Goal: Communication & Community: Answer question/provide support

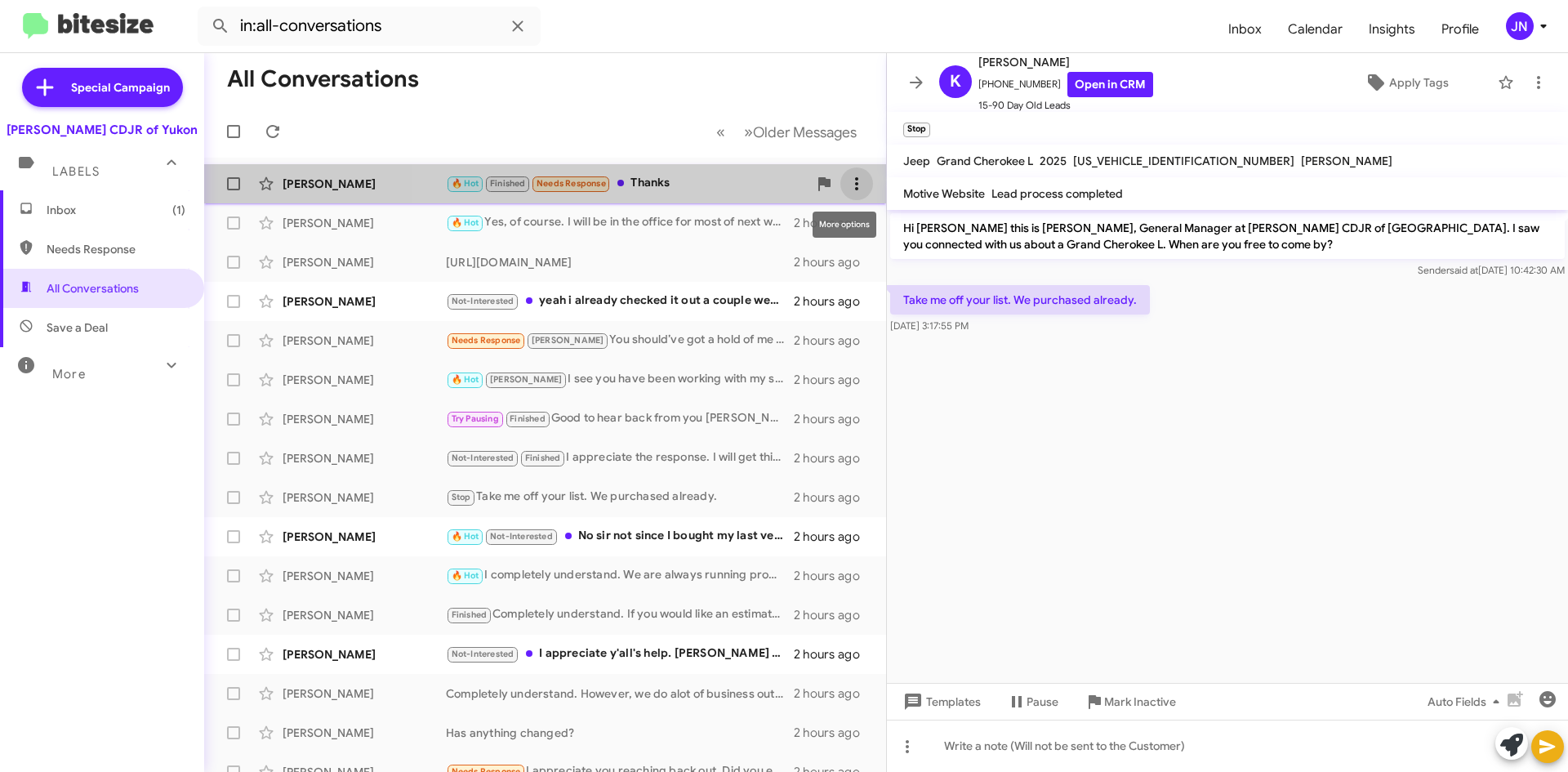
click at [846, 180] on icon at bounding box center [856, 183] width 19 height 19
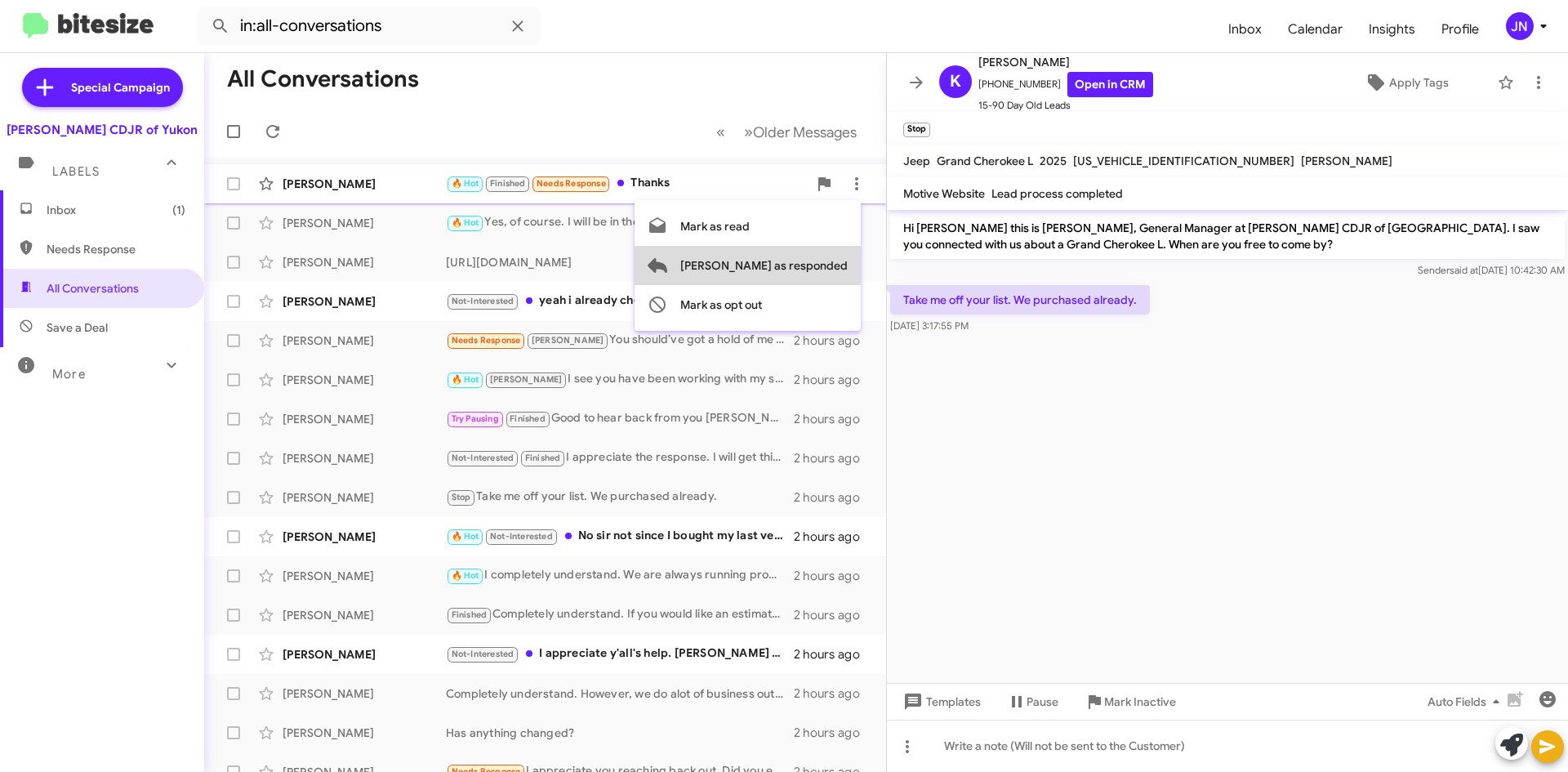
click at [820, 271] on span "[PERSON_NAME] as responded" at bounding box center [763, 265] width 167 height 39
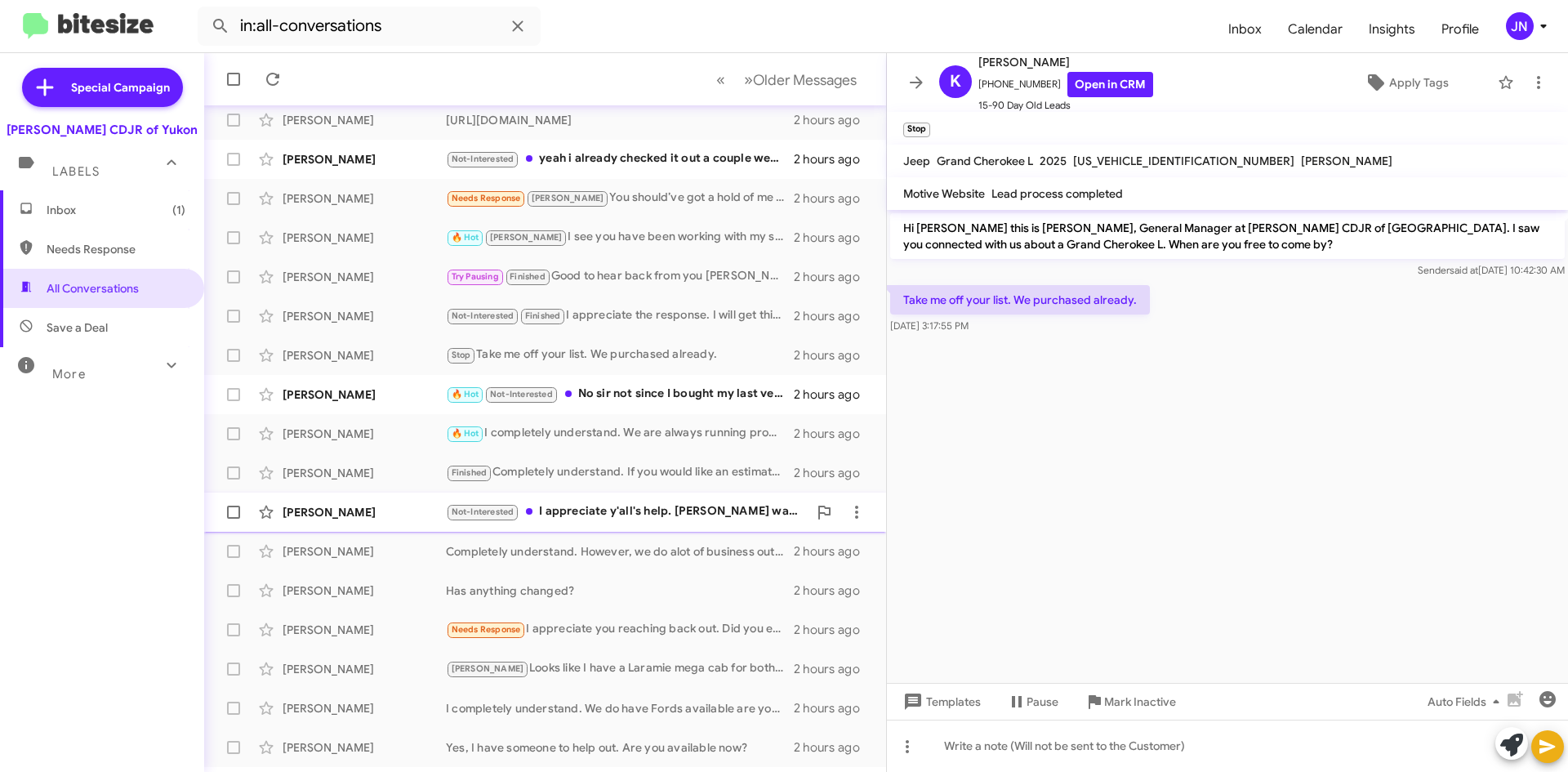
scroll to position [138, 0]
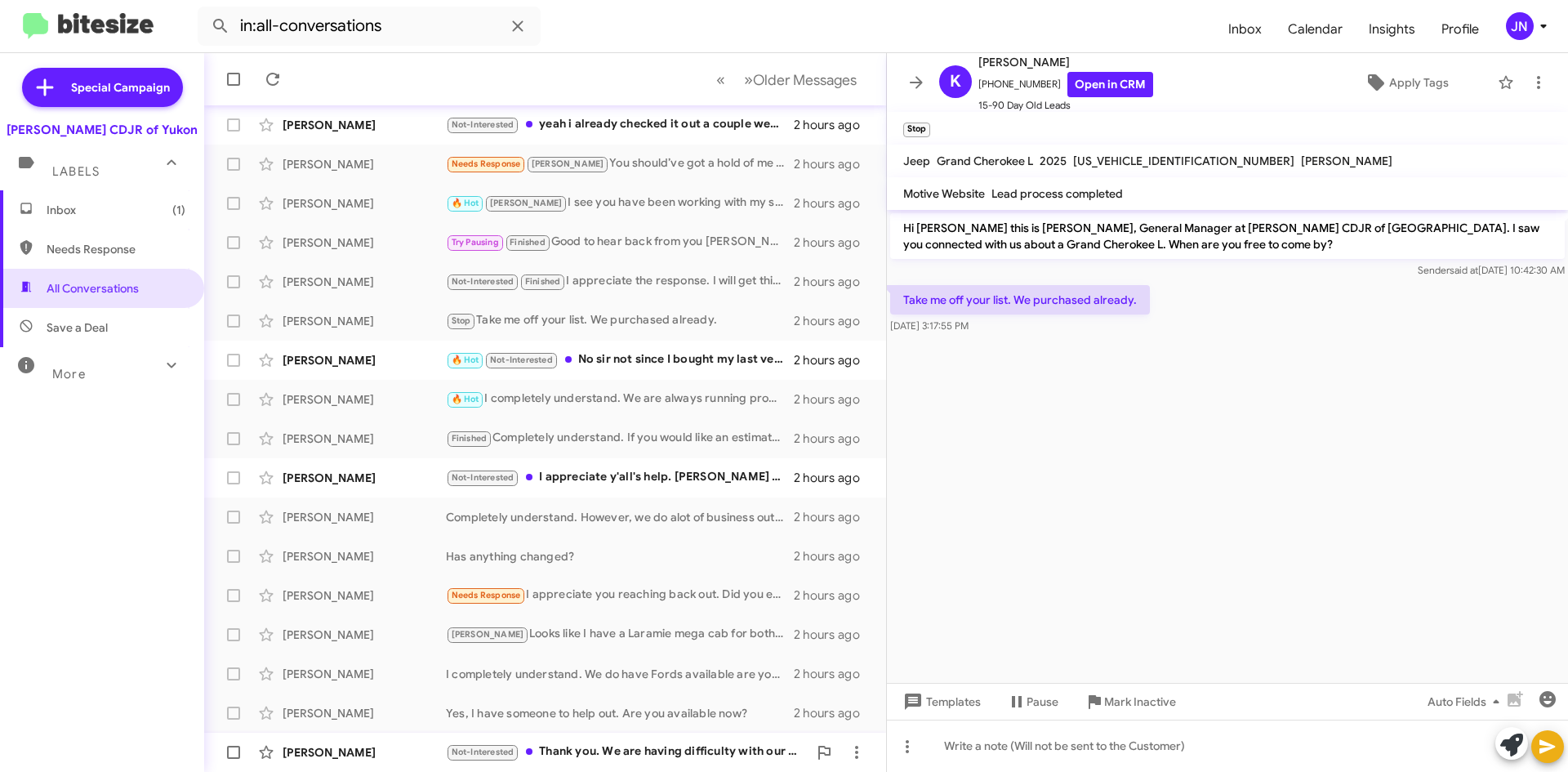
click at [638, 760] on div "Not-Interested Thank you. We are having difficulty with our home at the moment.…" at bounding box center [627, 752] width 362 height 18
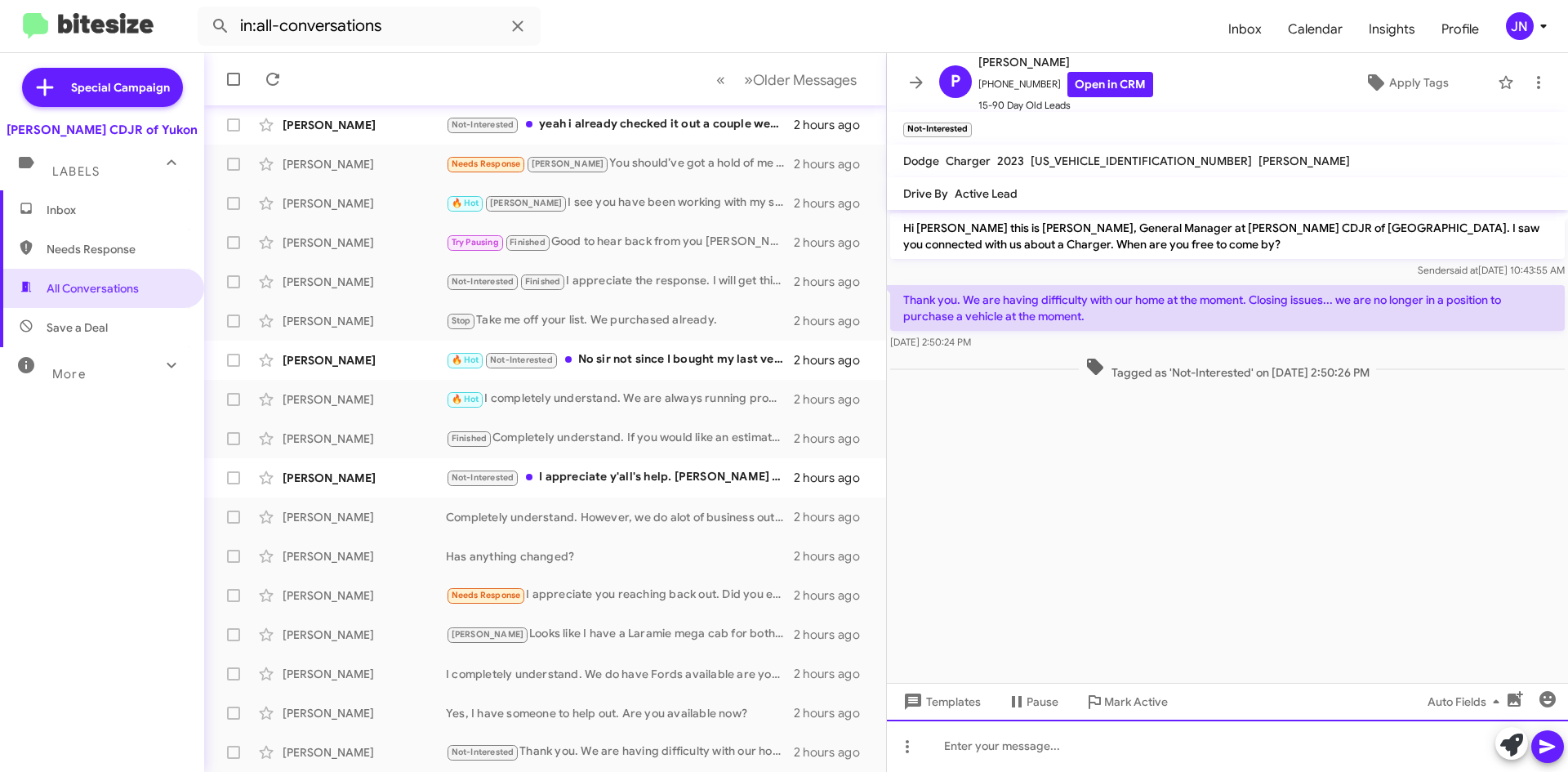
click at [1072, 755] on div at bounding box center [1227, 745] width 681 height 53
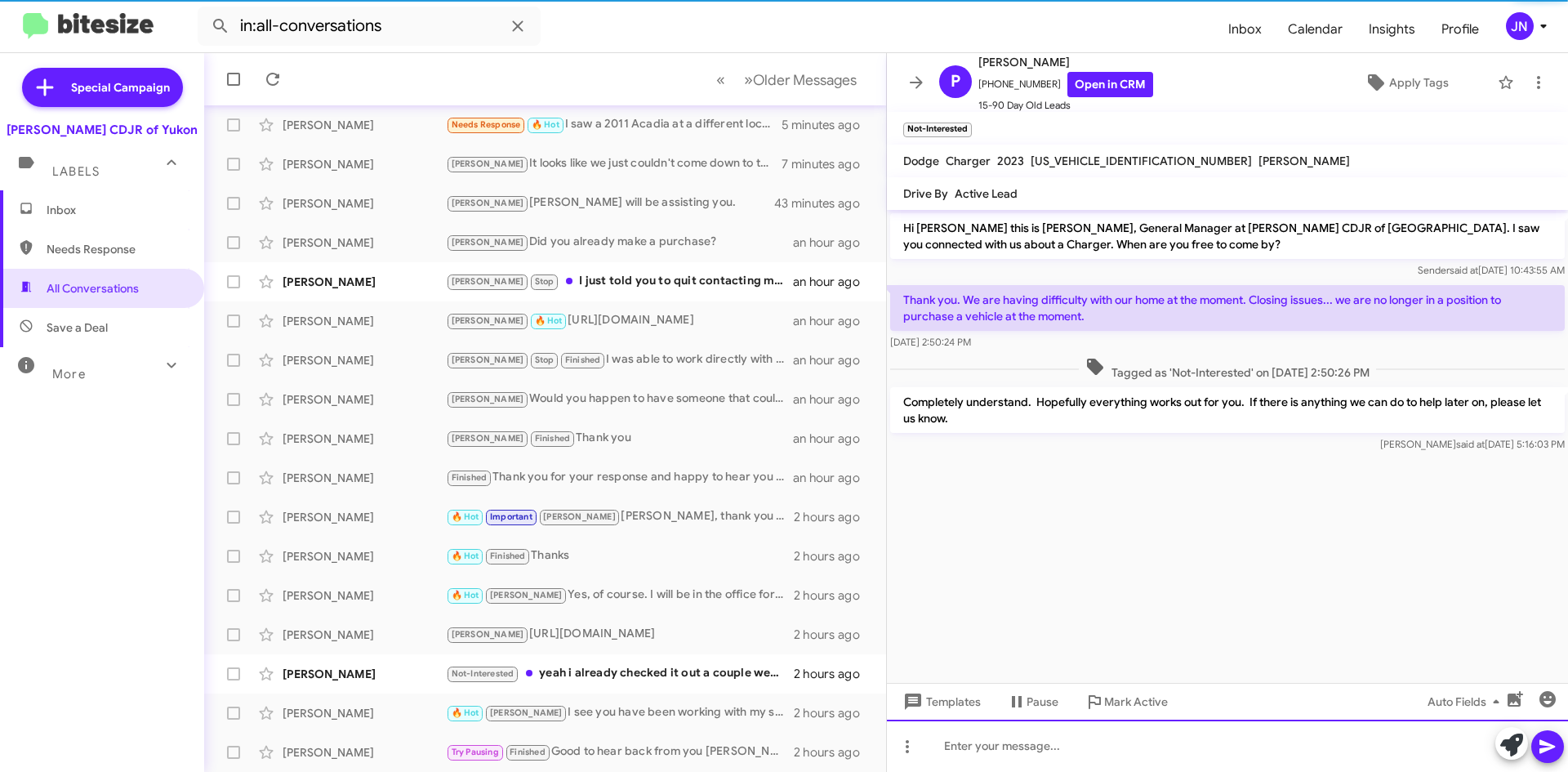
scroll to position [176, 0]
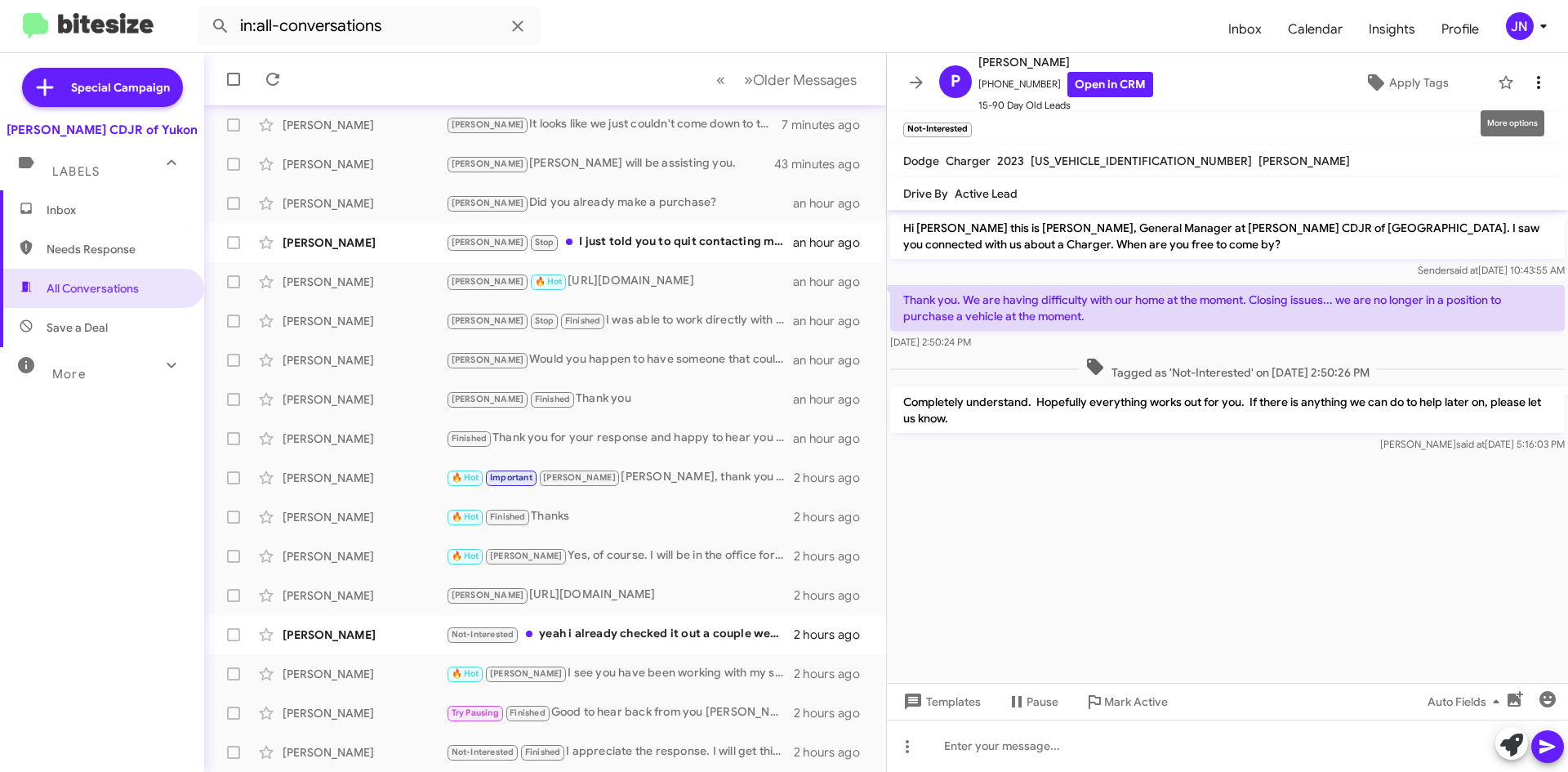
click at [1528, 82] on icon at bounding box center [1538, 82] width 19 height 19
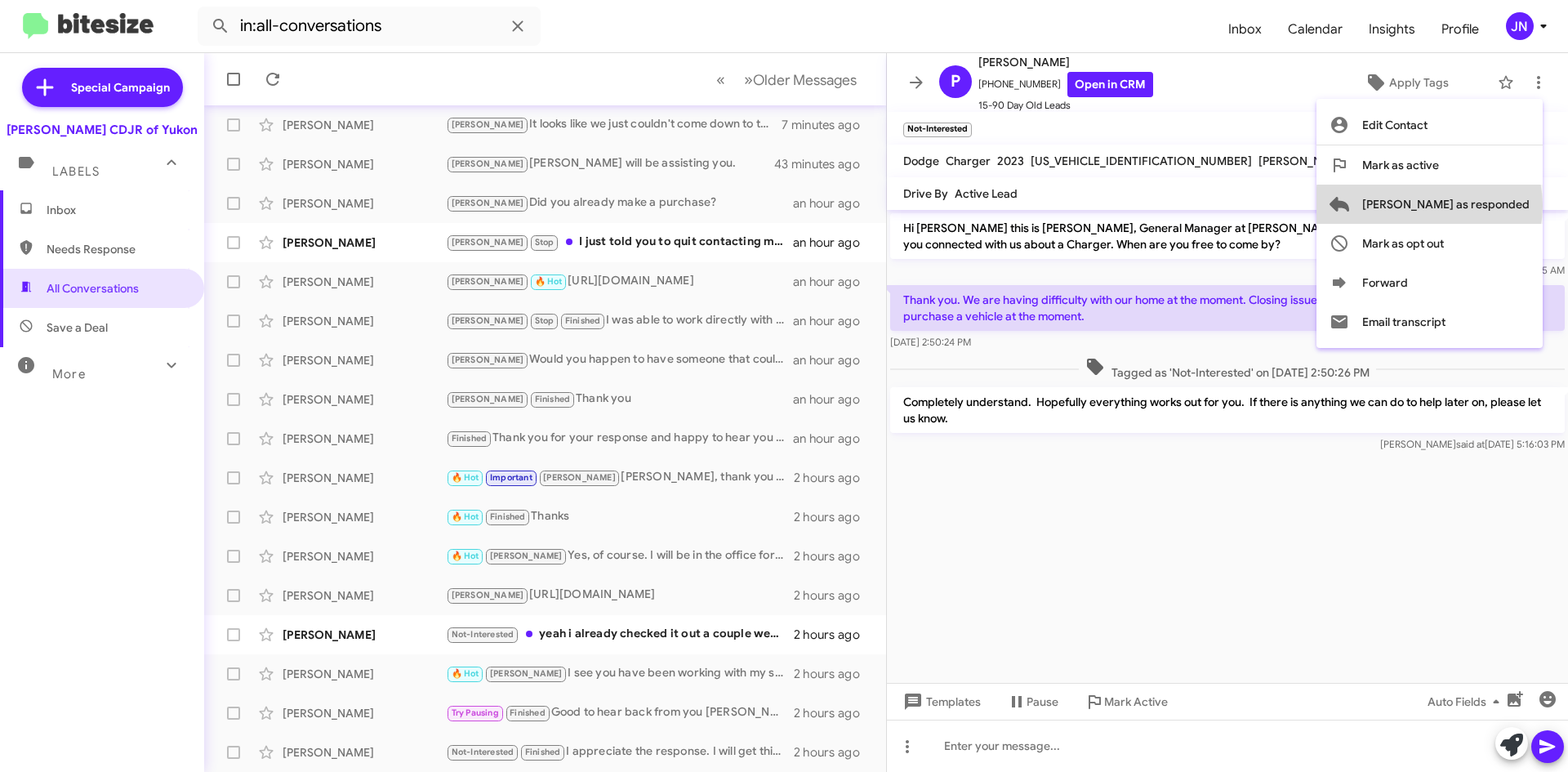
click at [1494, 206] on span "[PERSON_NAME] as responded" at bounding box center [1445, 204] width 167 height 39
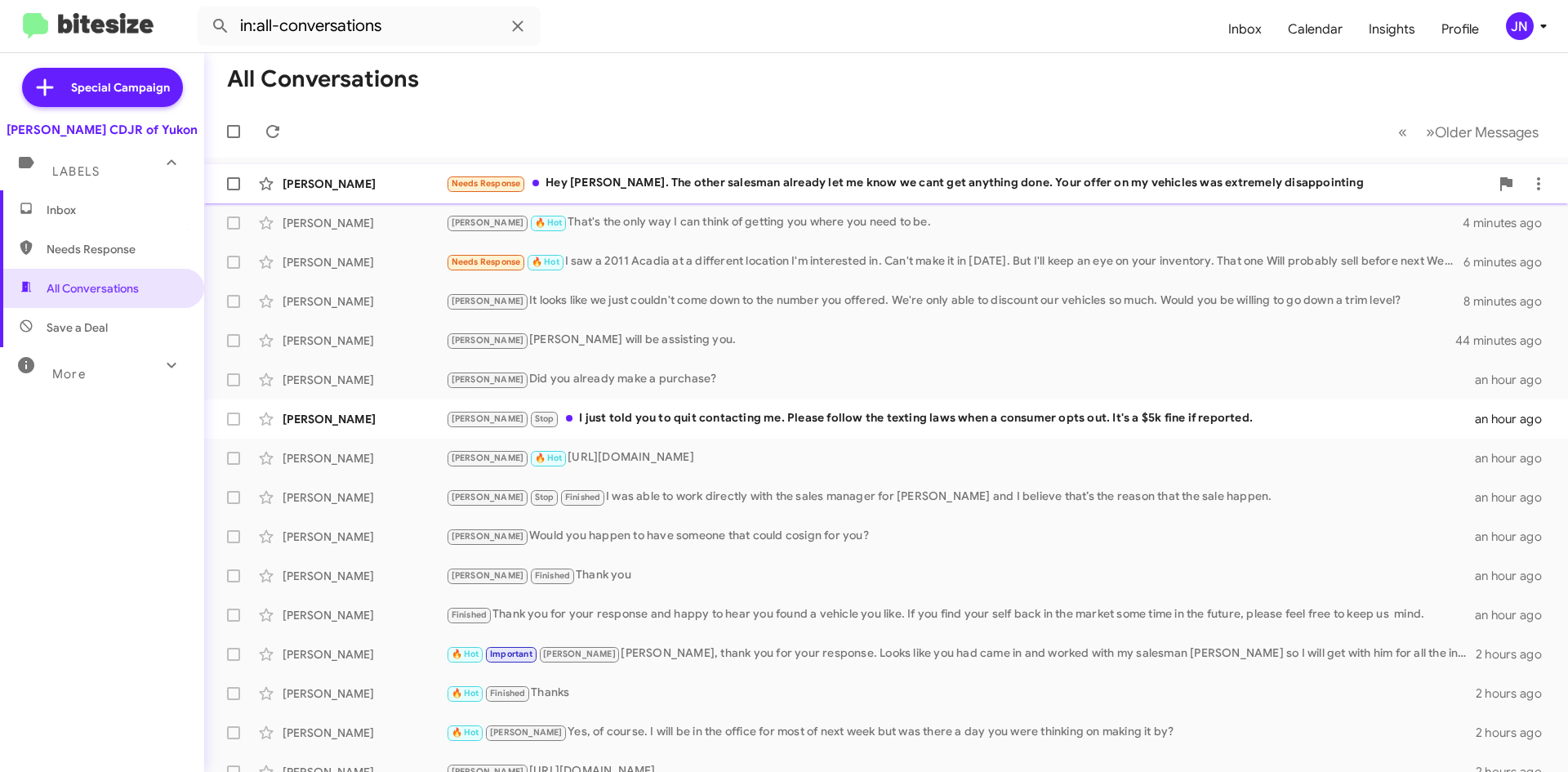
click at [760, 184] on div "Needs Response Hey [PERSON_NAME]. The other salesman already let me know we can…" at bounding box center [967, 183] width 1044 height 18
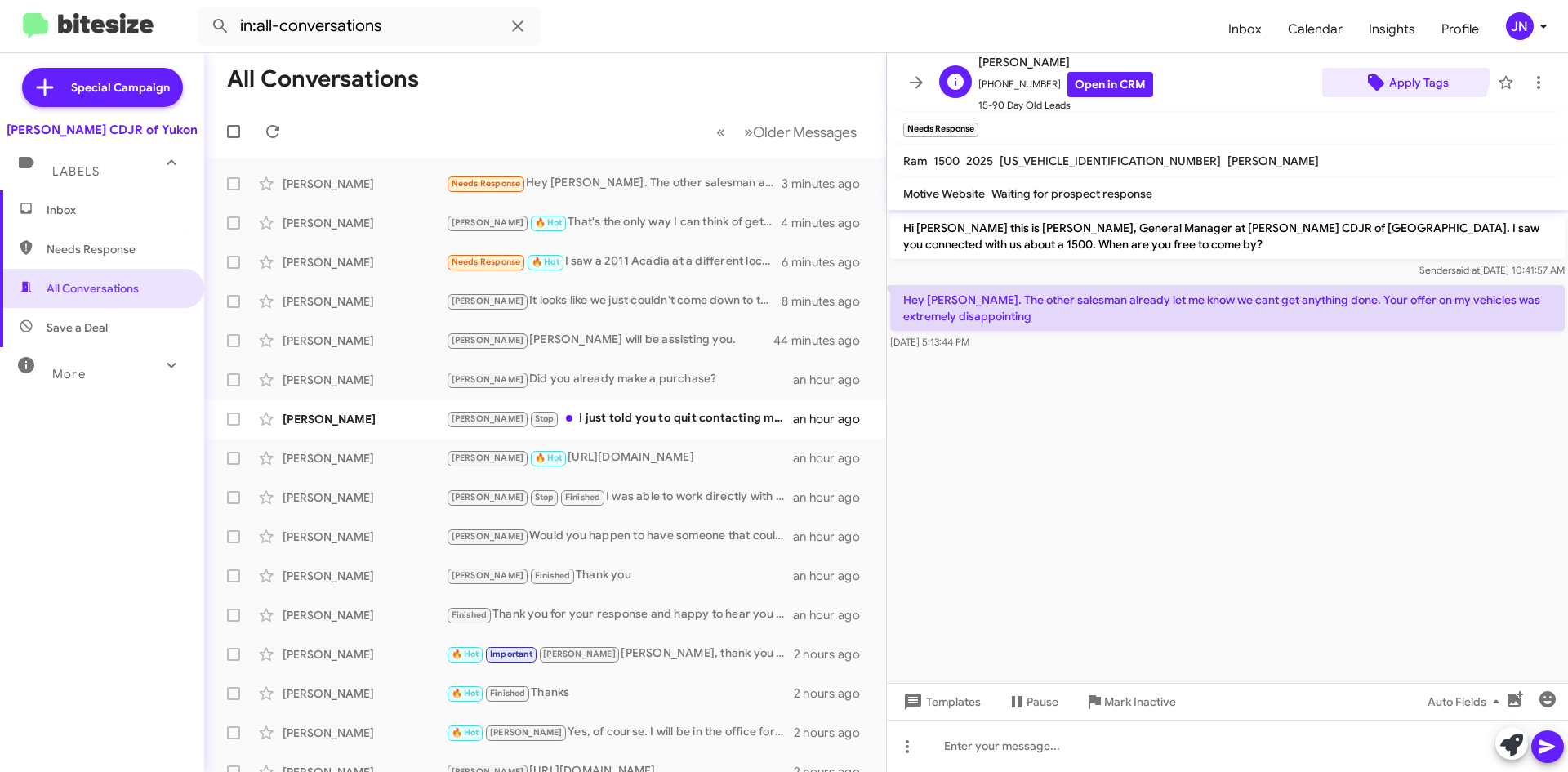
click at [1389, 69] on span "Apply Tags" at bounding box center [1418, 82] width 60 height 30
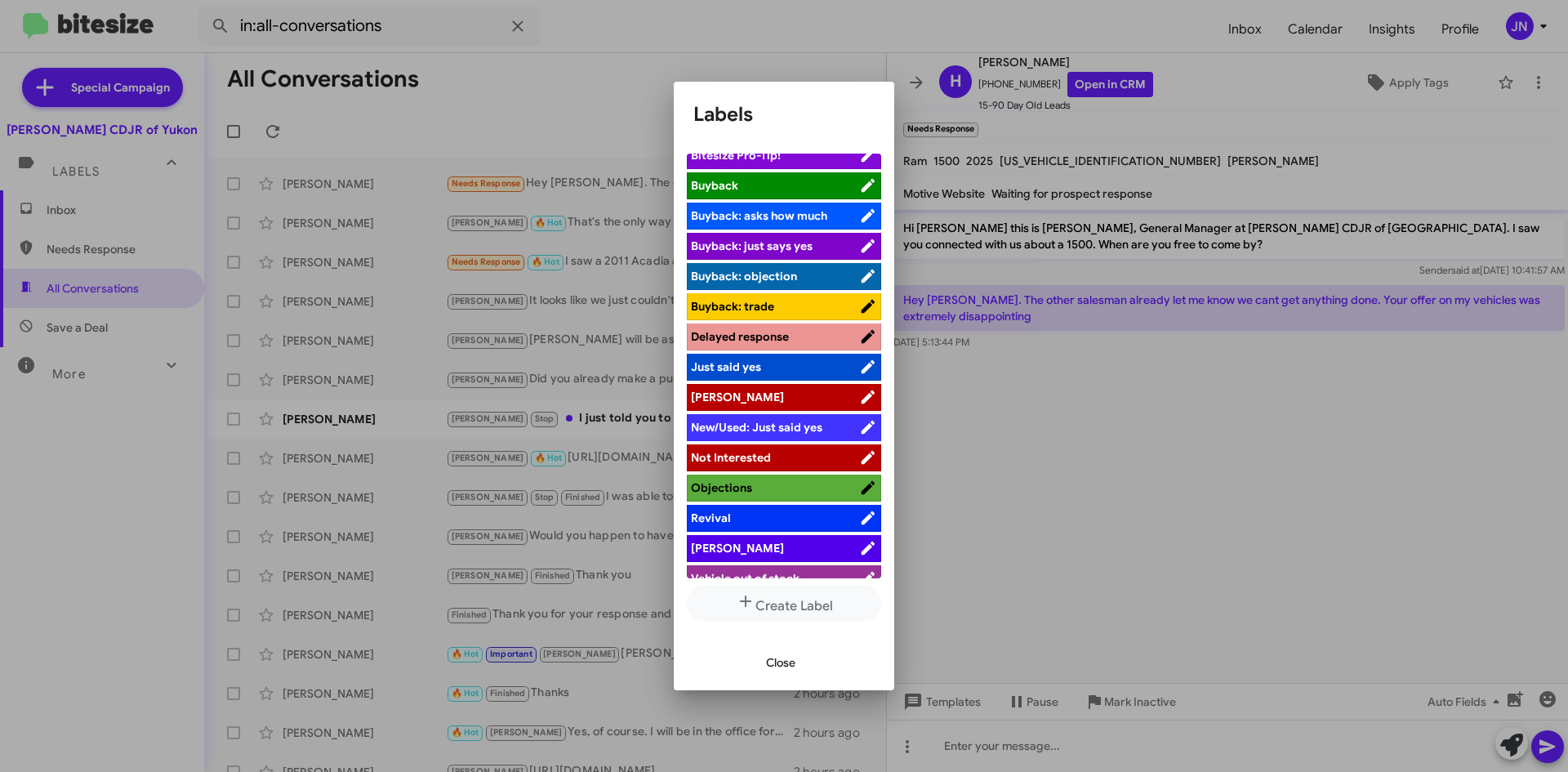
scroll to position [60, 0]
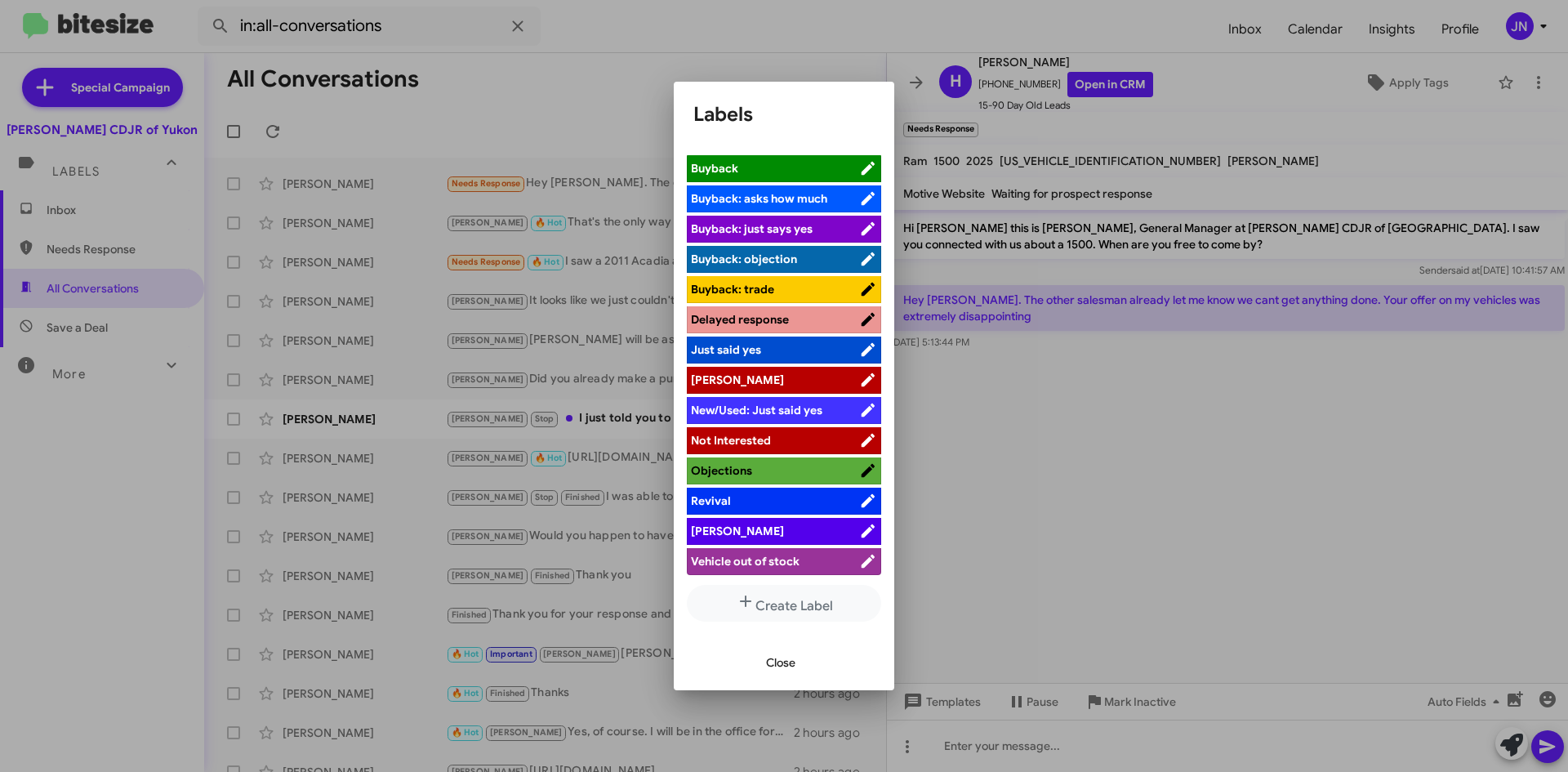
click at [757, 530] on span "[PERSON_NAME]" at bounding box center [774, 531] width 168 height 17
click at [786, 669] on span "Close" at bounding box center [781, 663] width 30 height 30
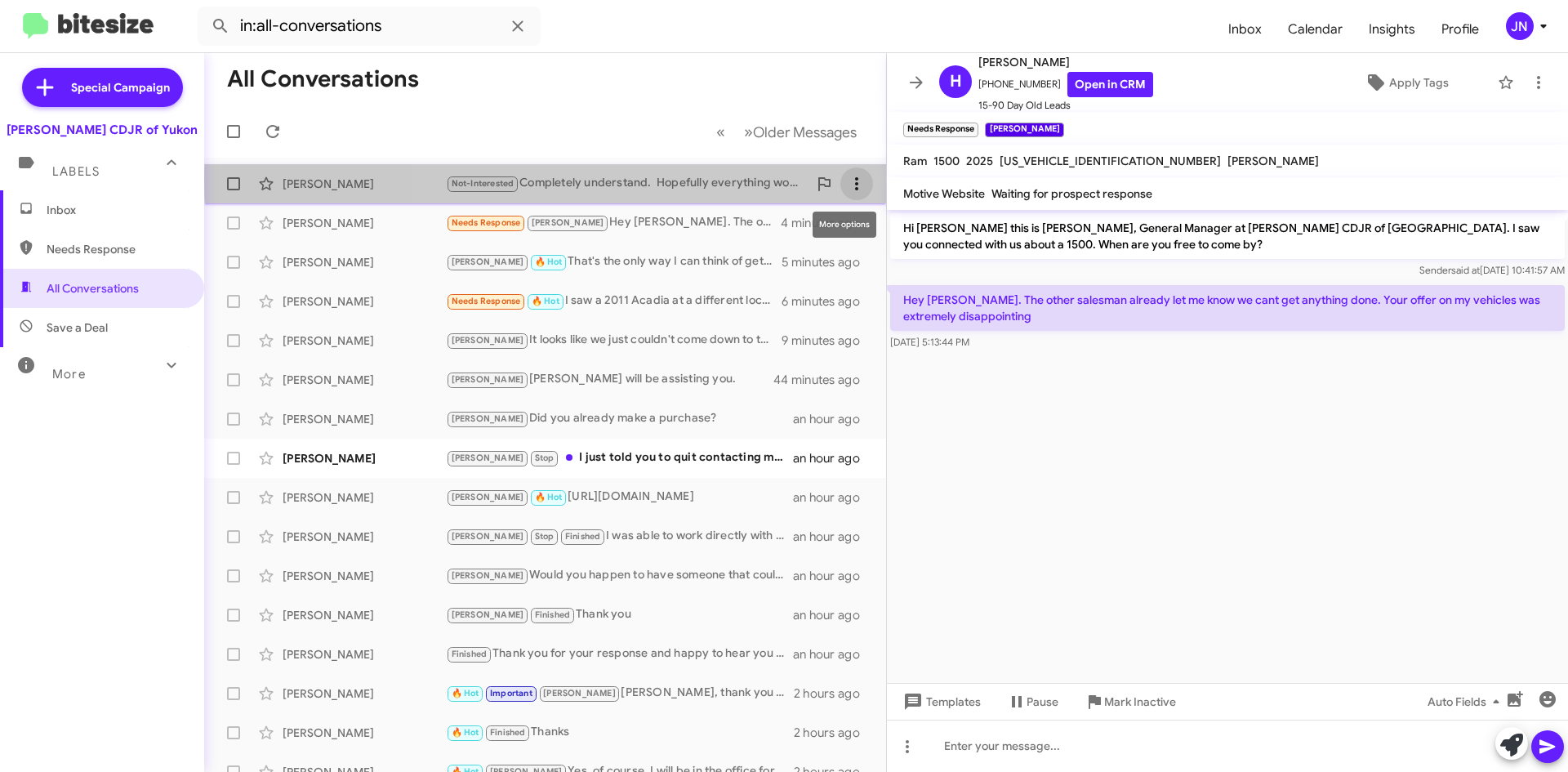
click at [847, 181] on icon at bounding box center [856, 183] width 19 height 19
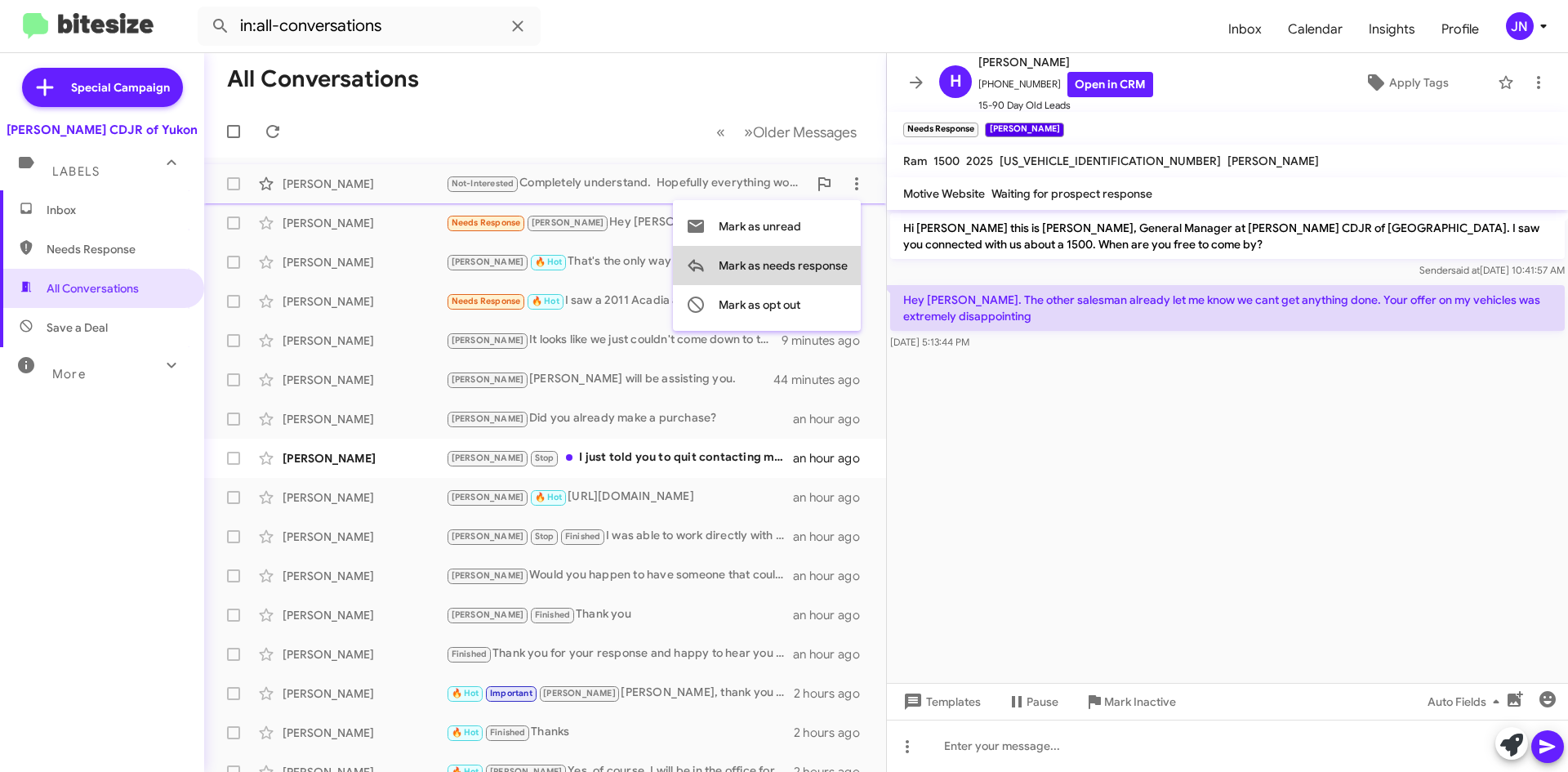
click at [796, 266] on span "Mark as needs response" at bounding box center [784, 265] width 129 height 39
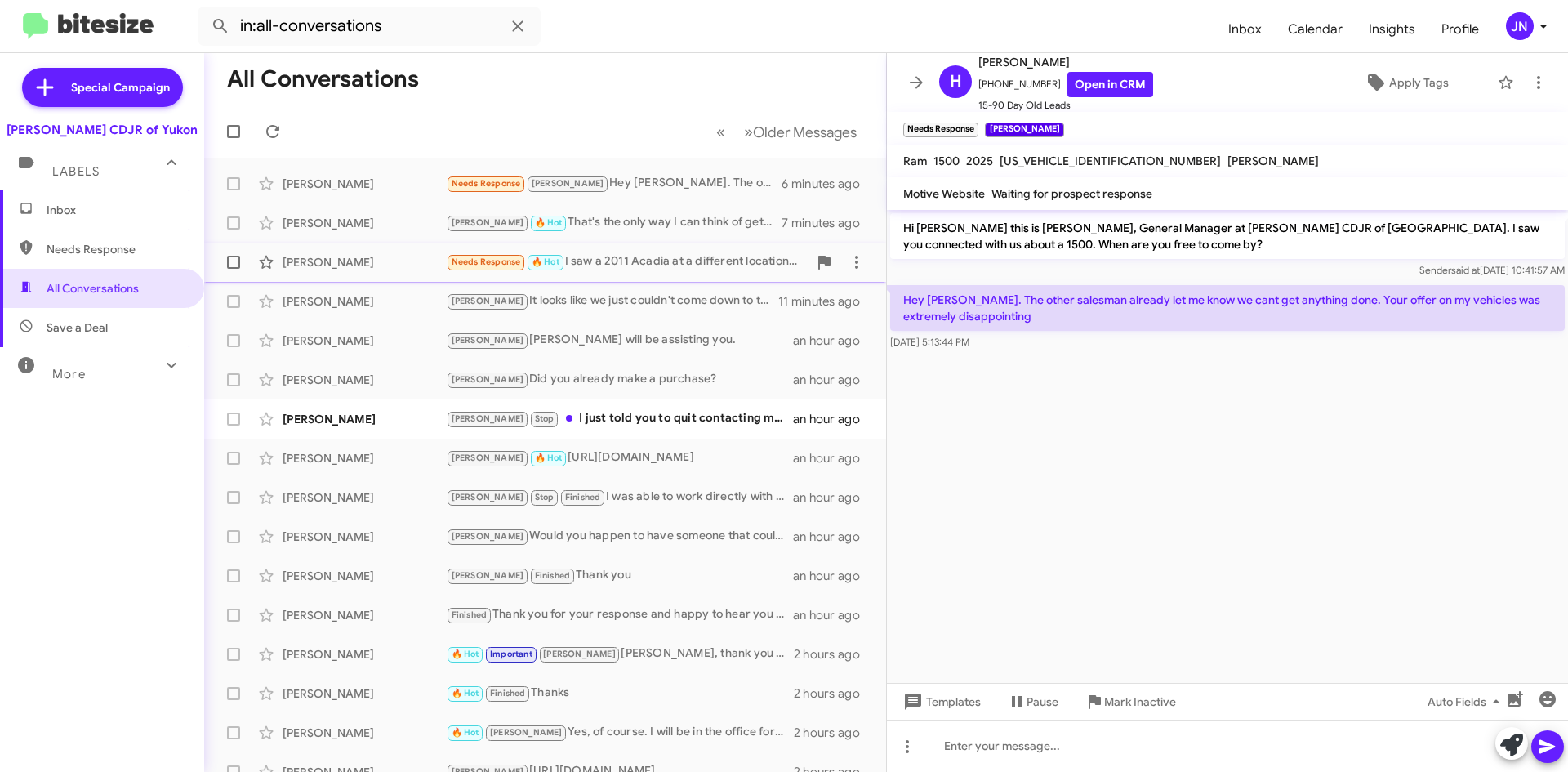
click at [666, 263] on div "Needs Response 🔥 Hot I saw a 2011 Acadia at a different location I'm interested…" at bounding box center [627, 261] width 362 height 18
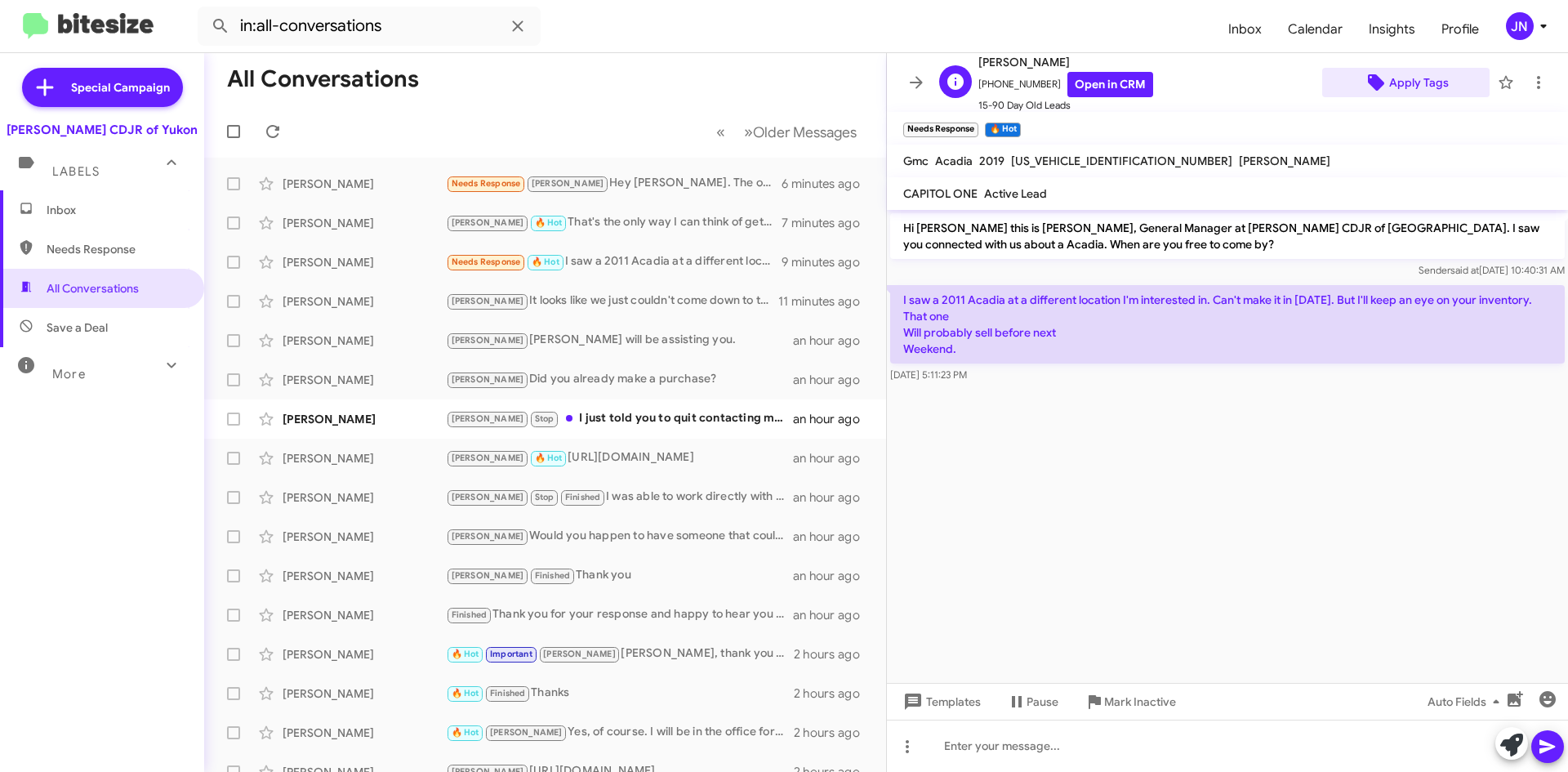
click at [1398, 89] on span "Apply Tags" at bounding box center [1418, 82] width 60 height 30
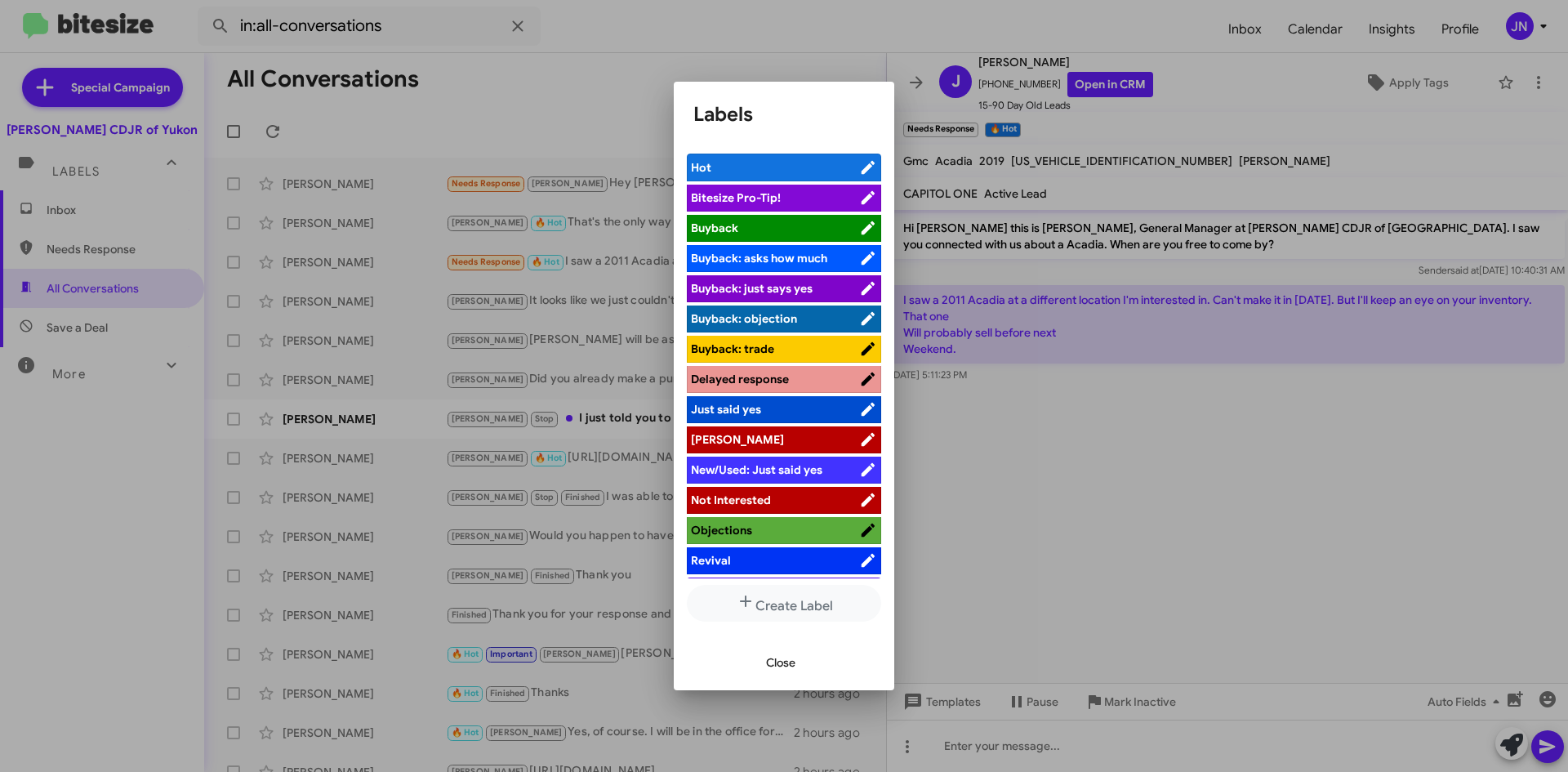
scroll to position [60, 0]
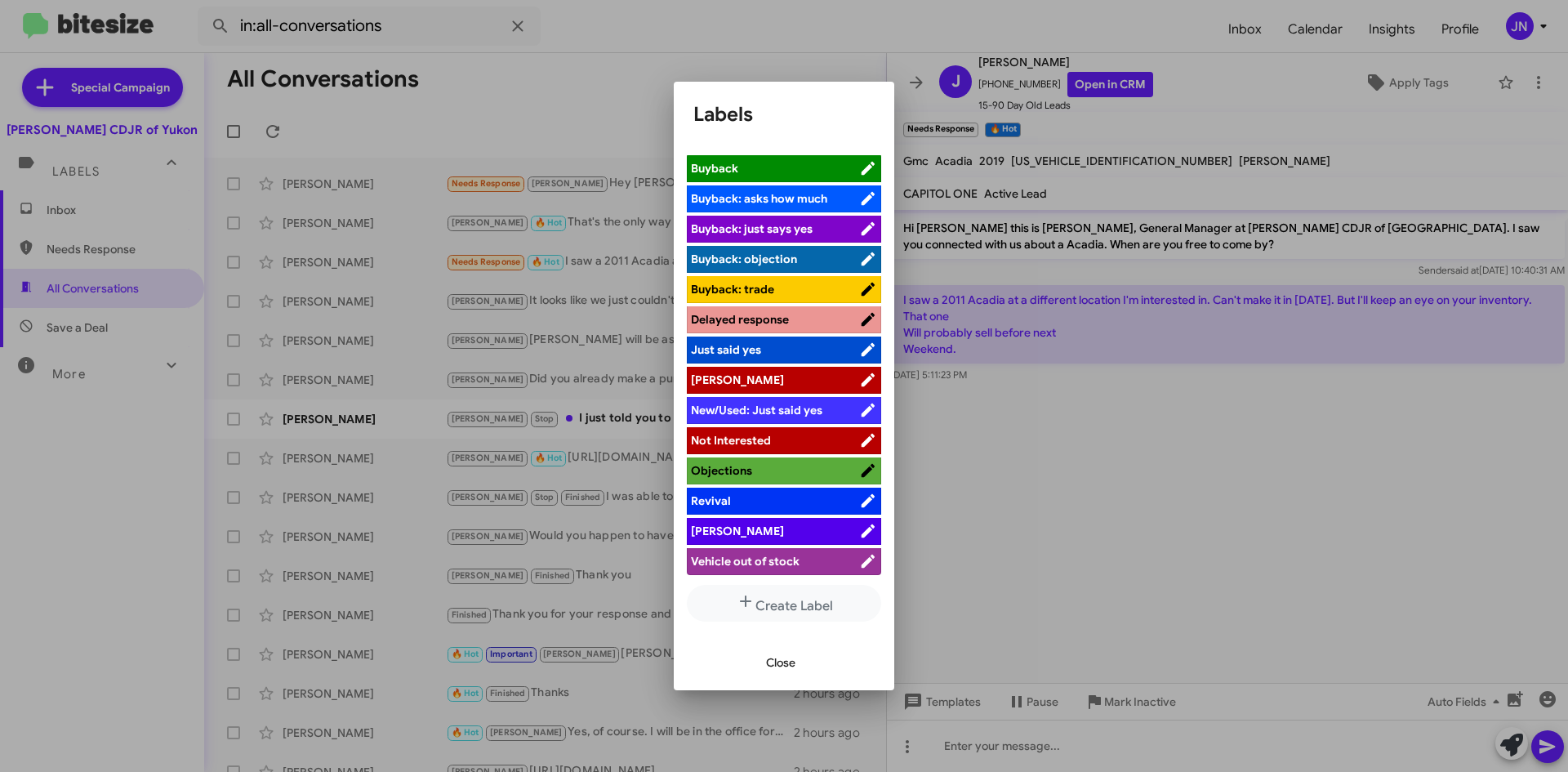
click at [737, 525] on span "[PERSON_NAME]" at bounding box center [774, 531] width 168 height 17
click at [773, 661] on span "Close" at bounding box center [781, 663] width 30 height 30
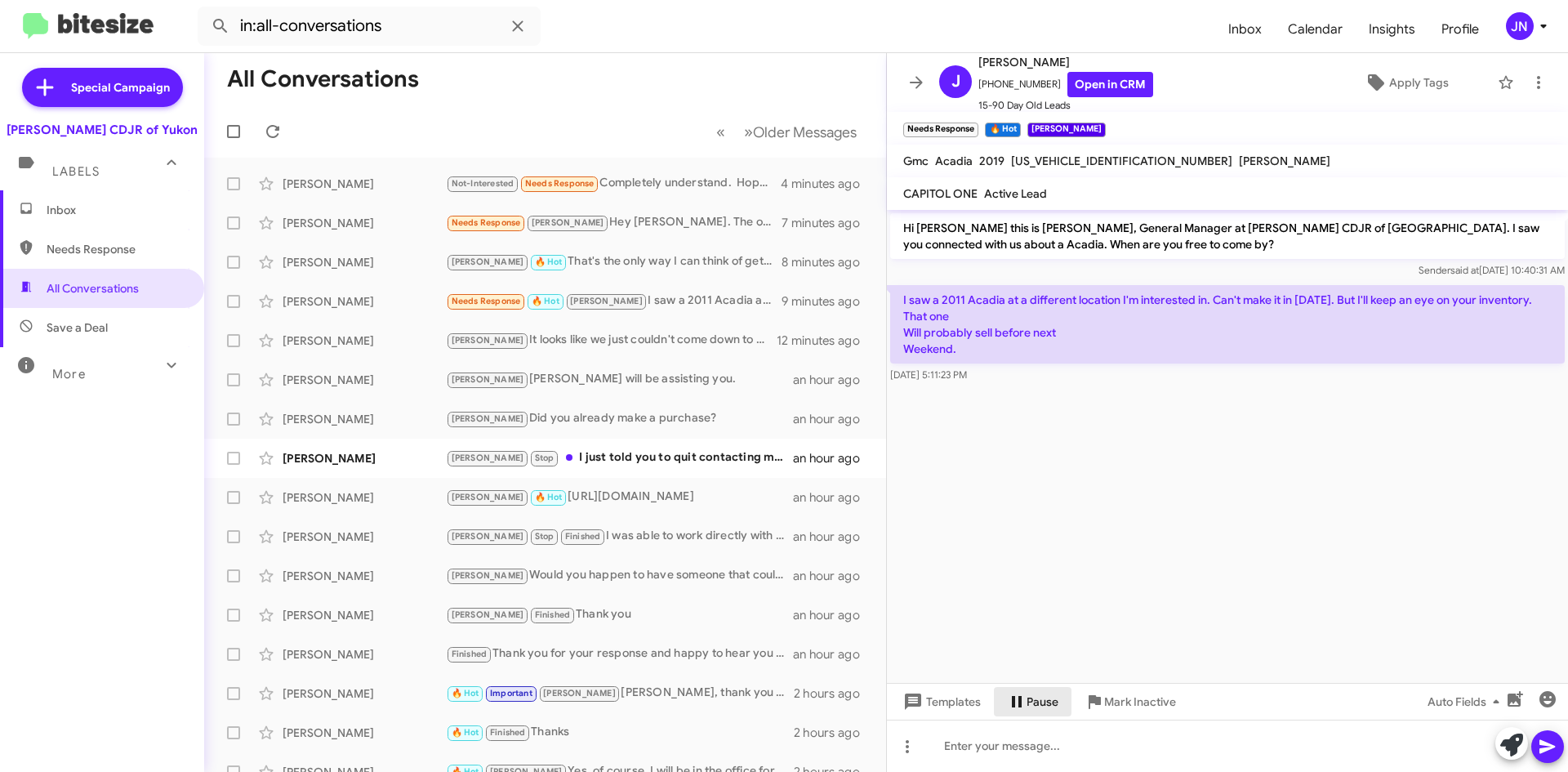
click at [1033, 707] on span "Pause" at bounding box center [1042, 702] width 32 height 30
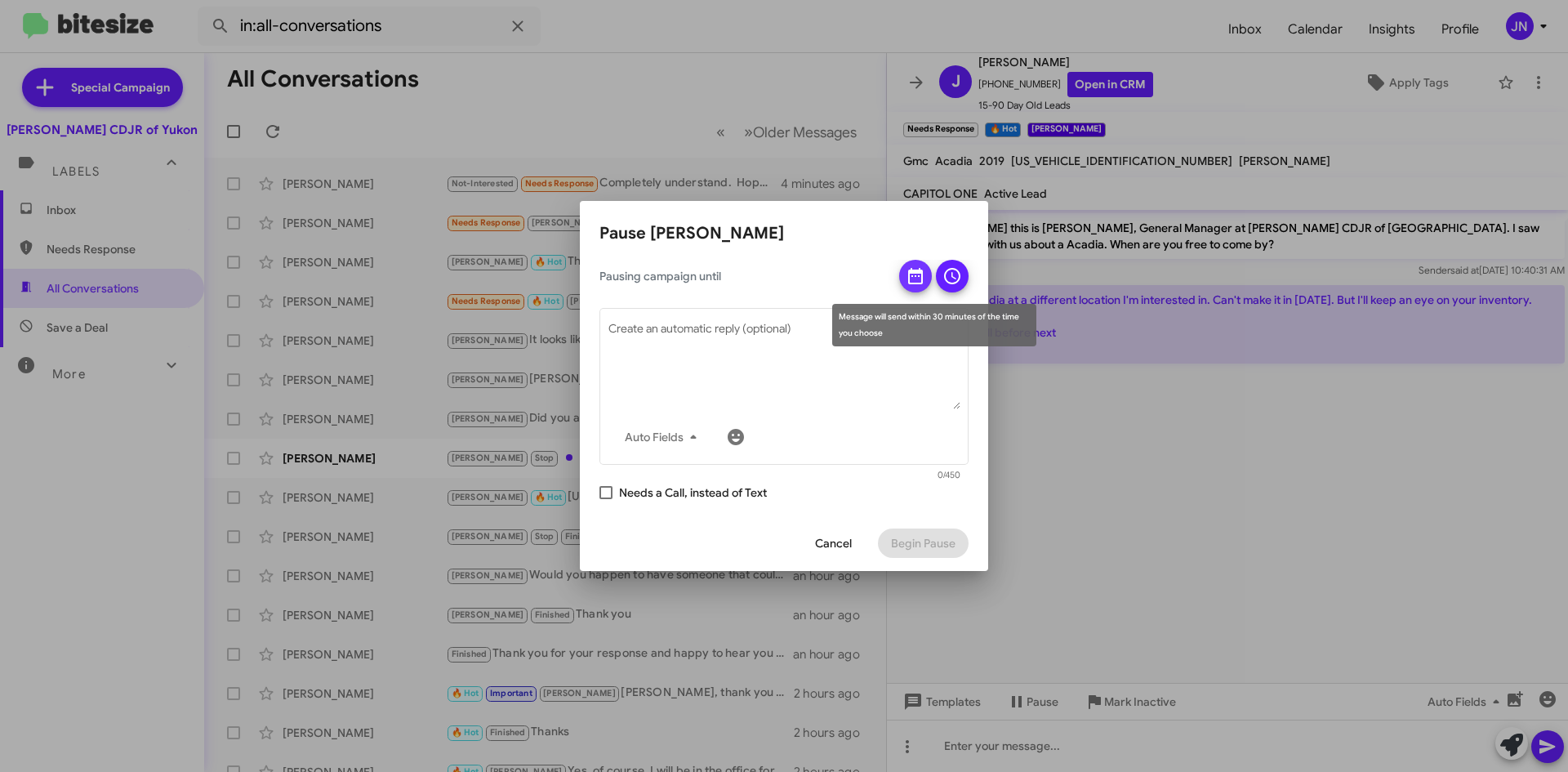
click at [916, 270] on icon at bounding box center [916, 276] width 15 height 17
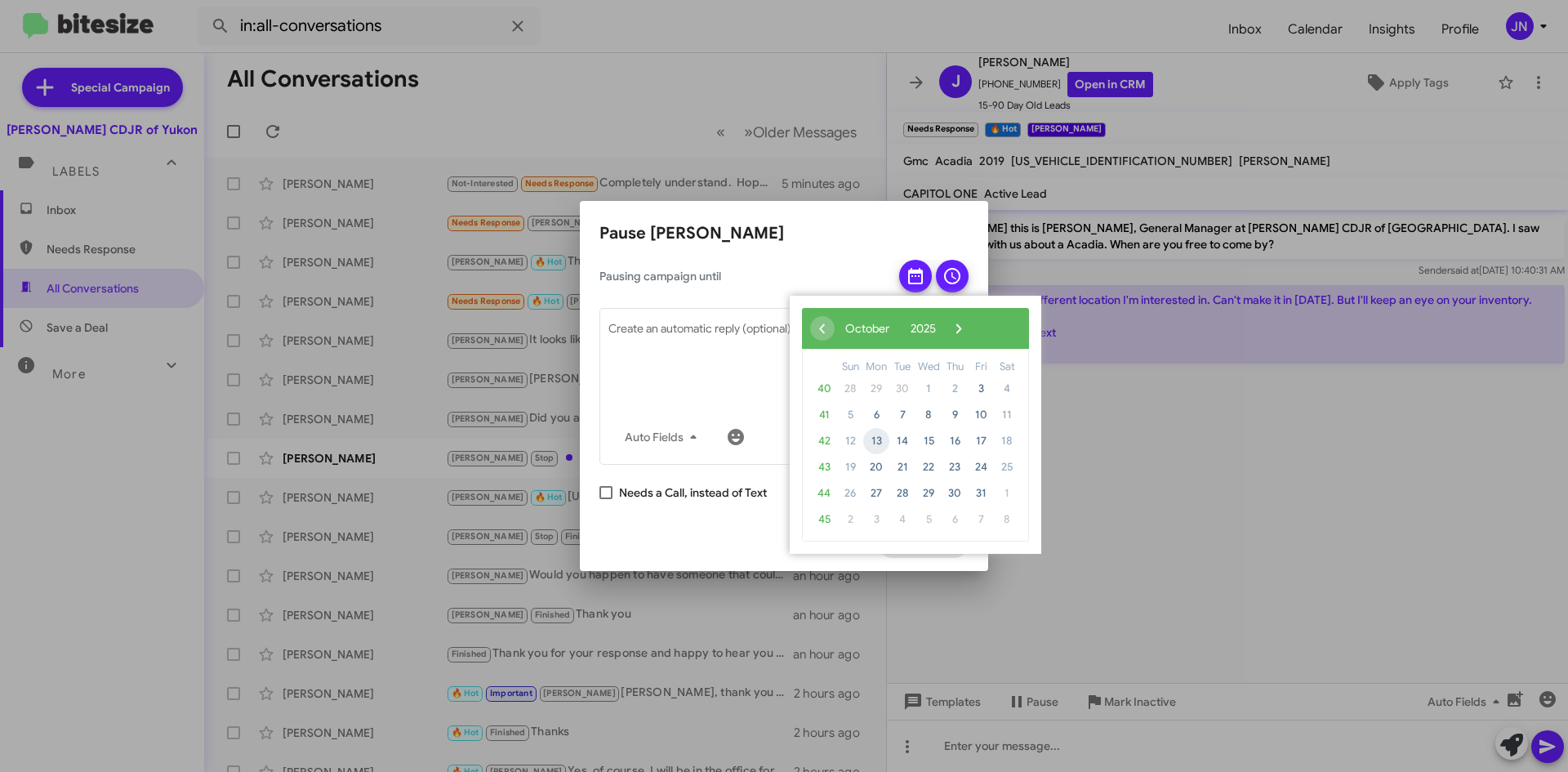
click at [877, 442] on span "13" at bounding box center [876, 441] width 26 height 26
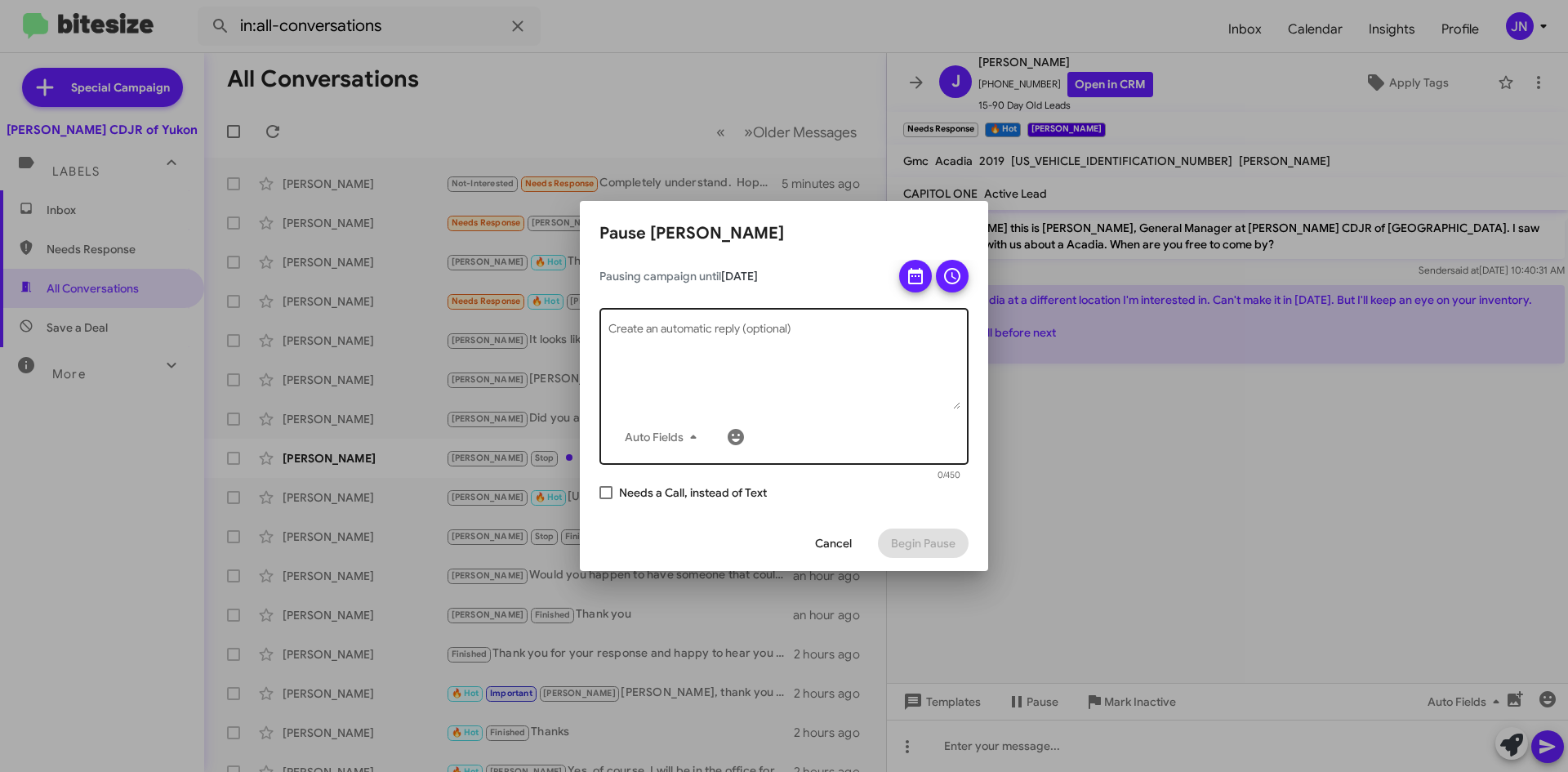
click at [781, 360] on textarea "Create an automatic reply (optional)" at bounding box center [784, 367] width 352 height 85
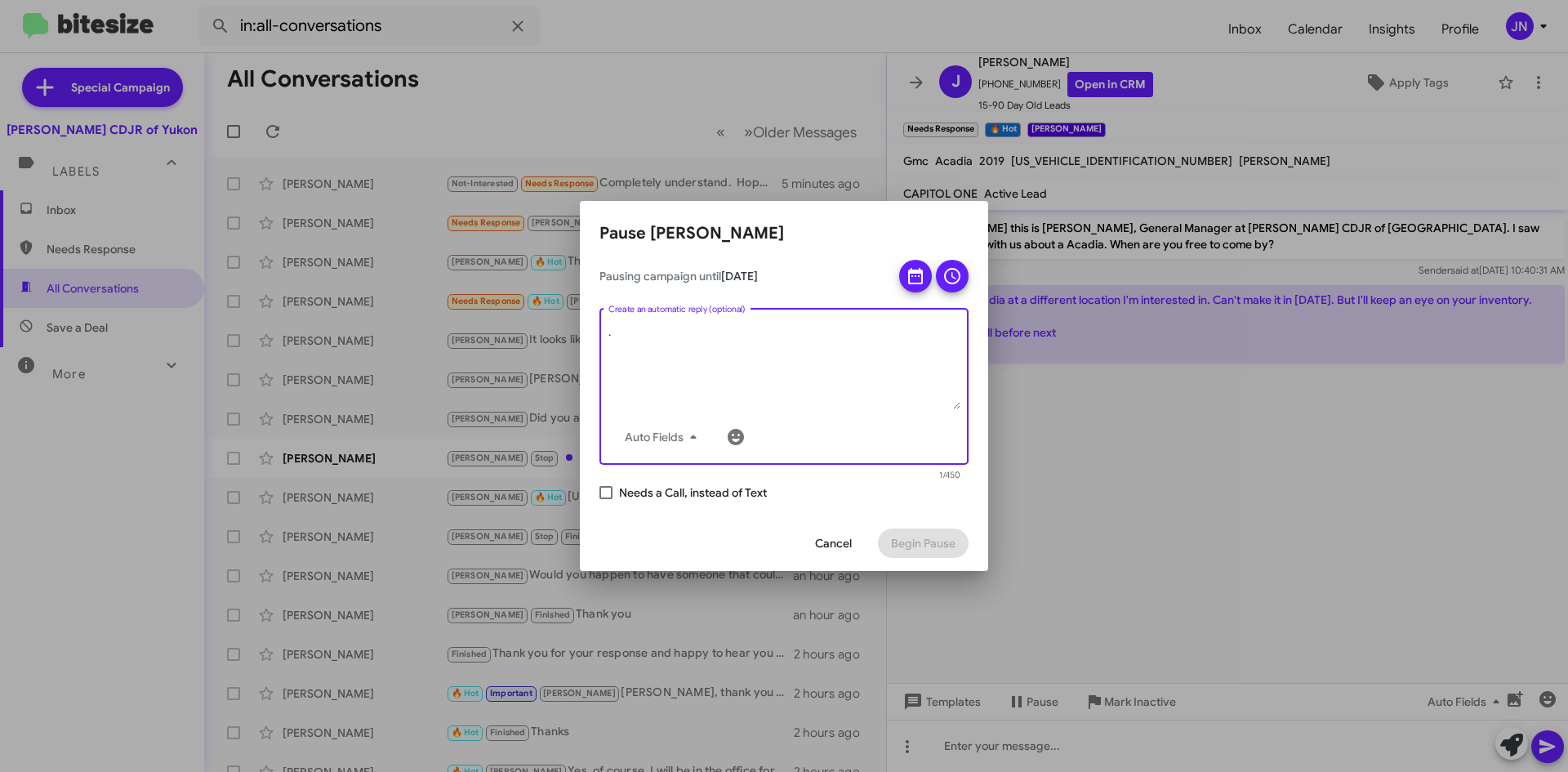
type textarea "."
click at [715, 543] on div "Cancel Begin Pause" at bounding box center [784, 543] width 369 height 55
click at [1142, 431] on div at bounding box center [784, 386] width 1568 height 772
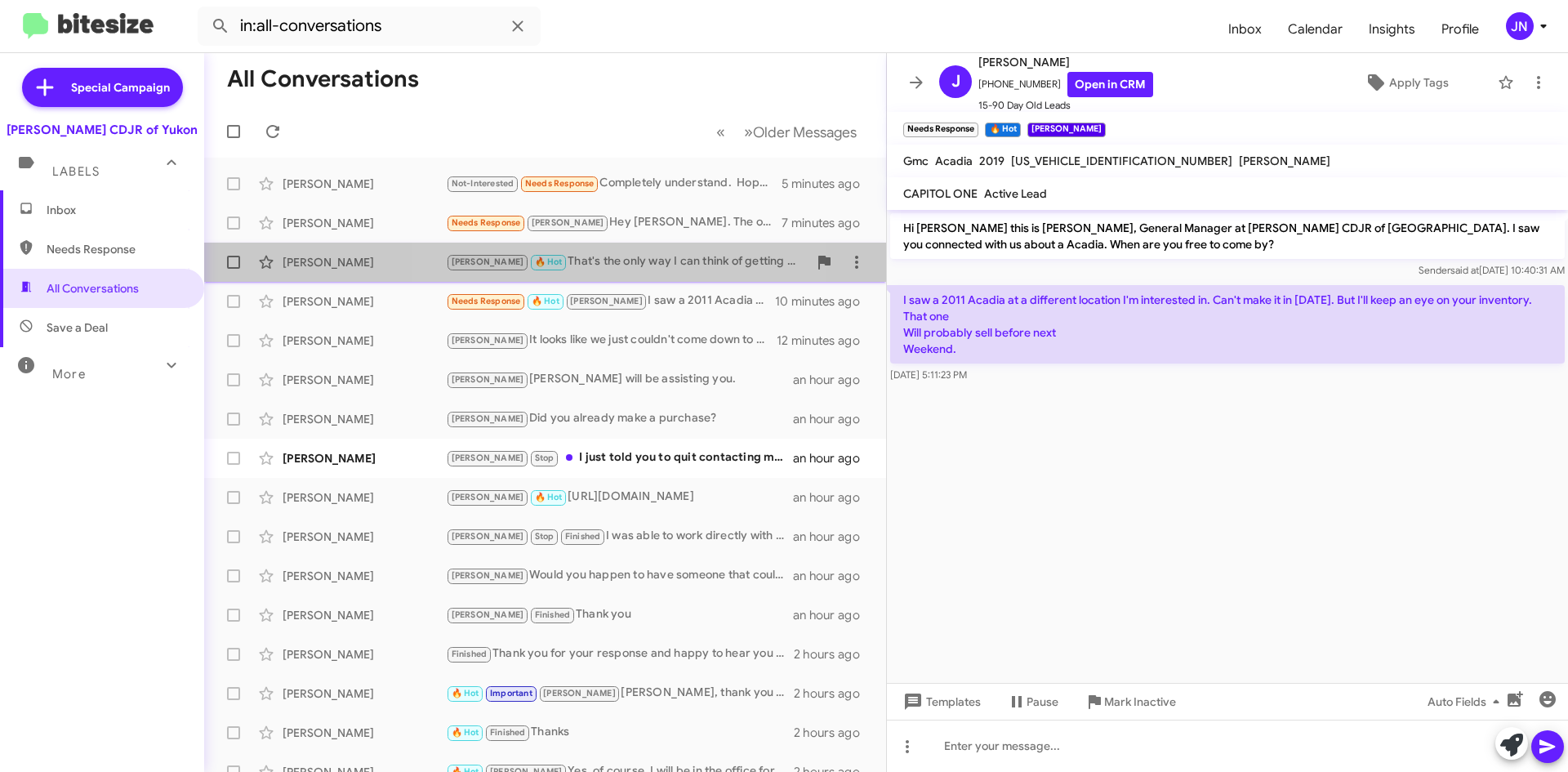
click at [580, 261] on div "[PERSON_NAME] 🔥 Hot That's the only way I can think of getting you where you ne…" at bounding box center [627, 261] width 362 height 18
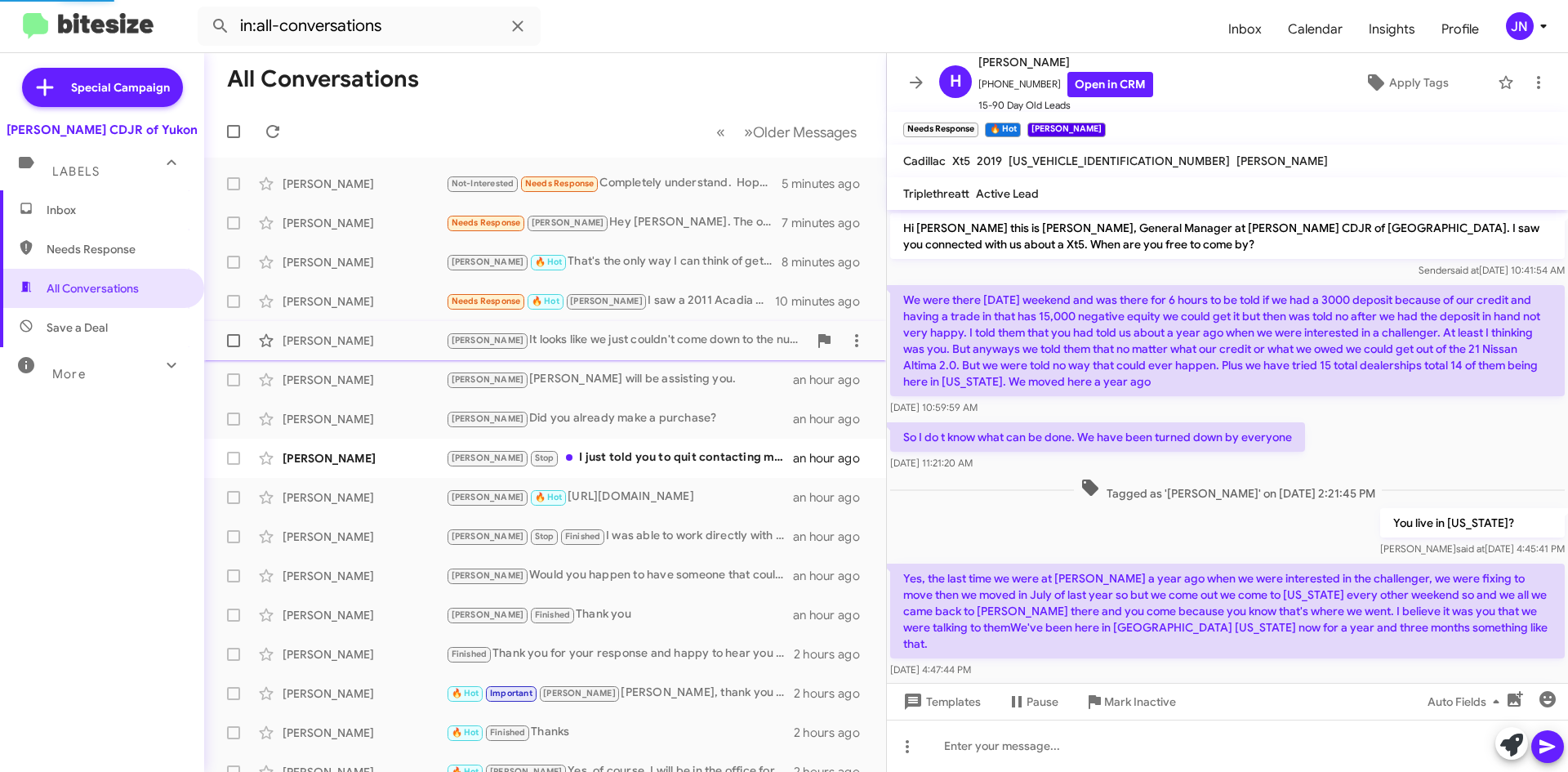
scroll to position [549, 0]
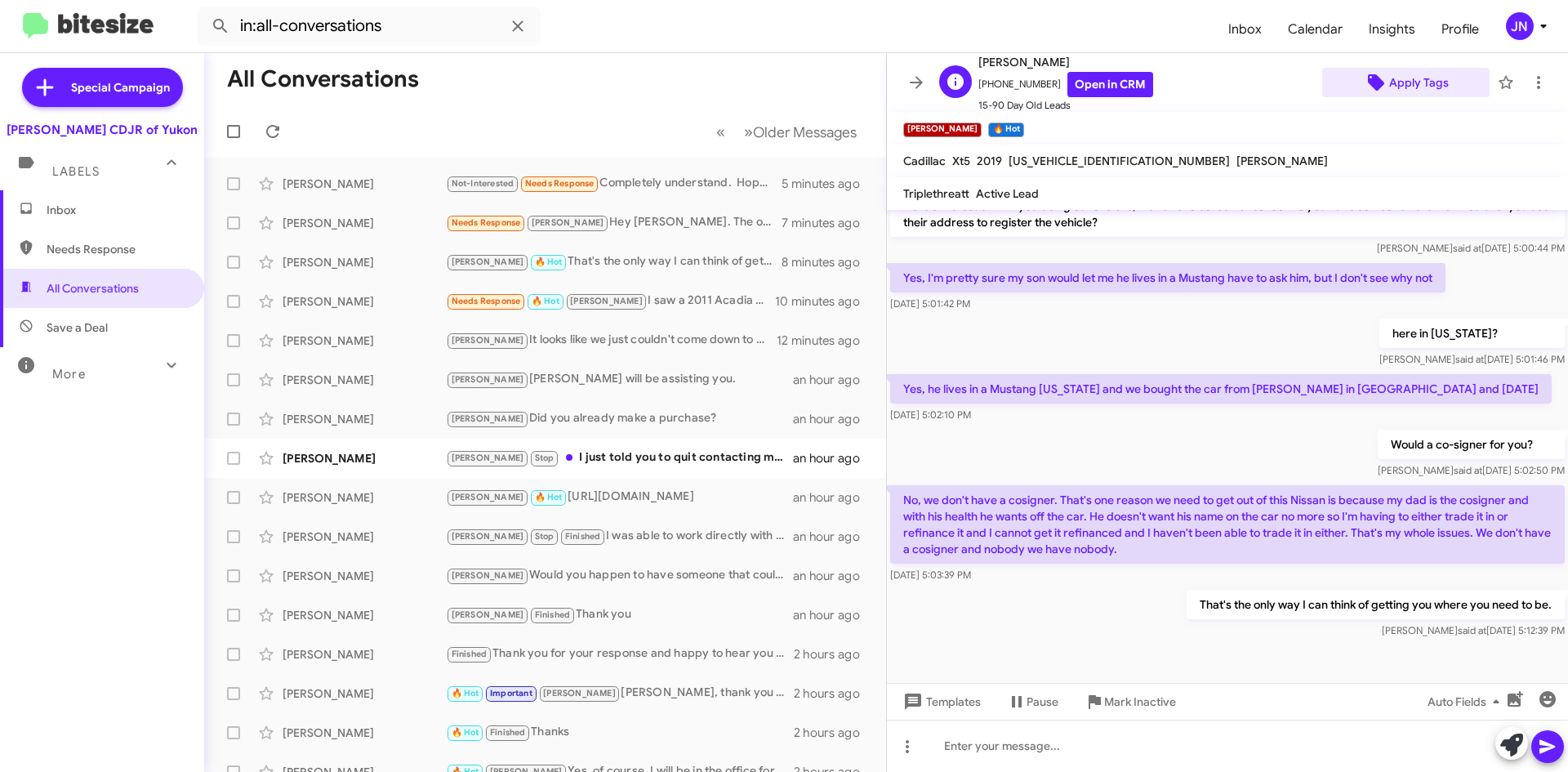
click at [1427, 83] on span "Apply Tags" at bounding box center [1418, 82] width 60 height 30
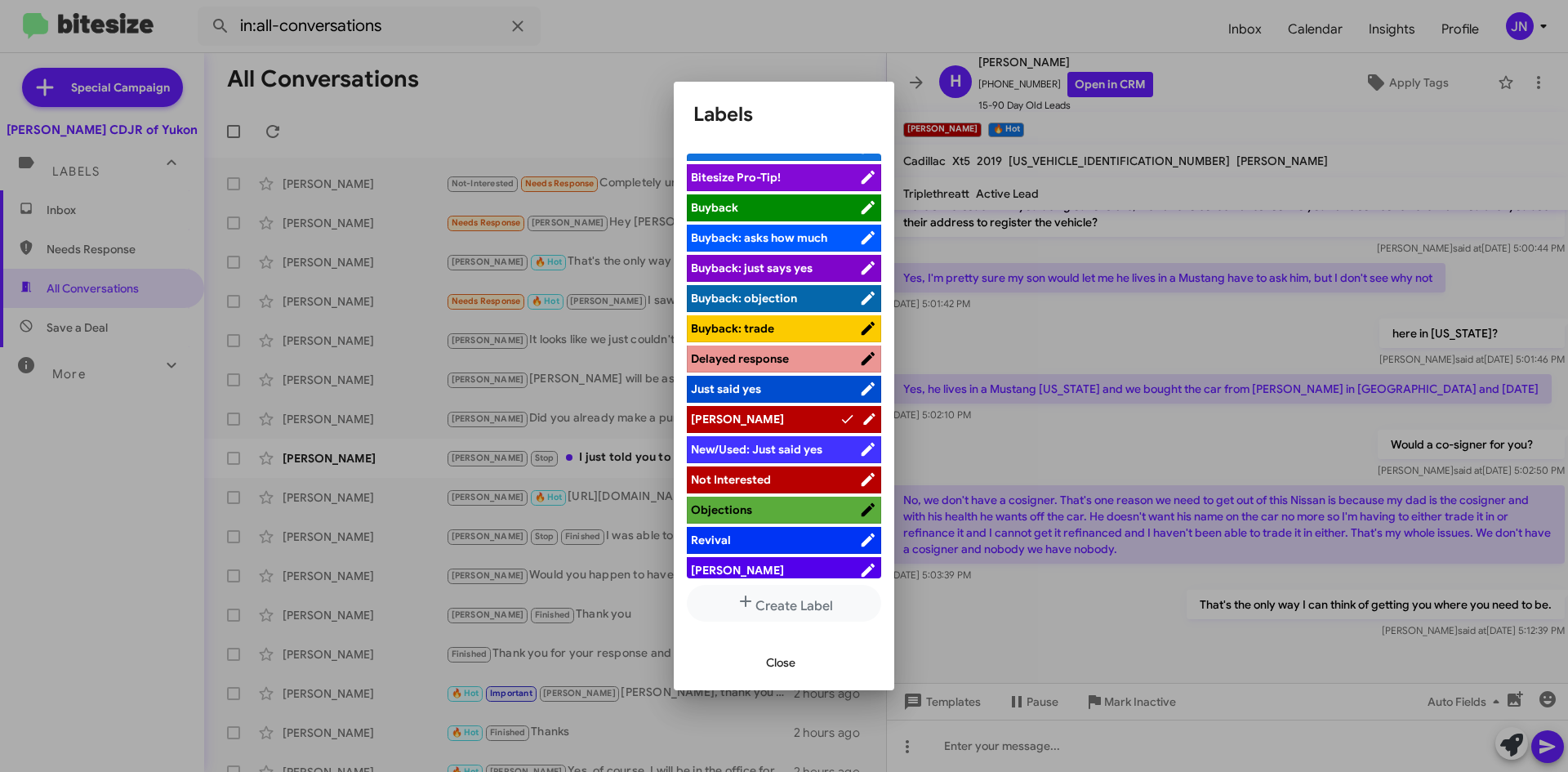
scroll to position [0, 0]
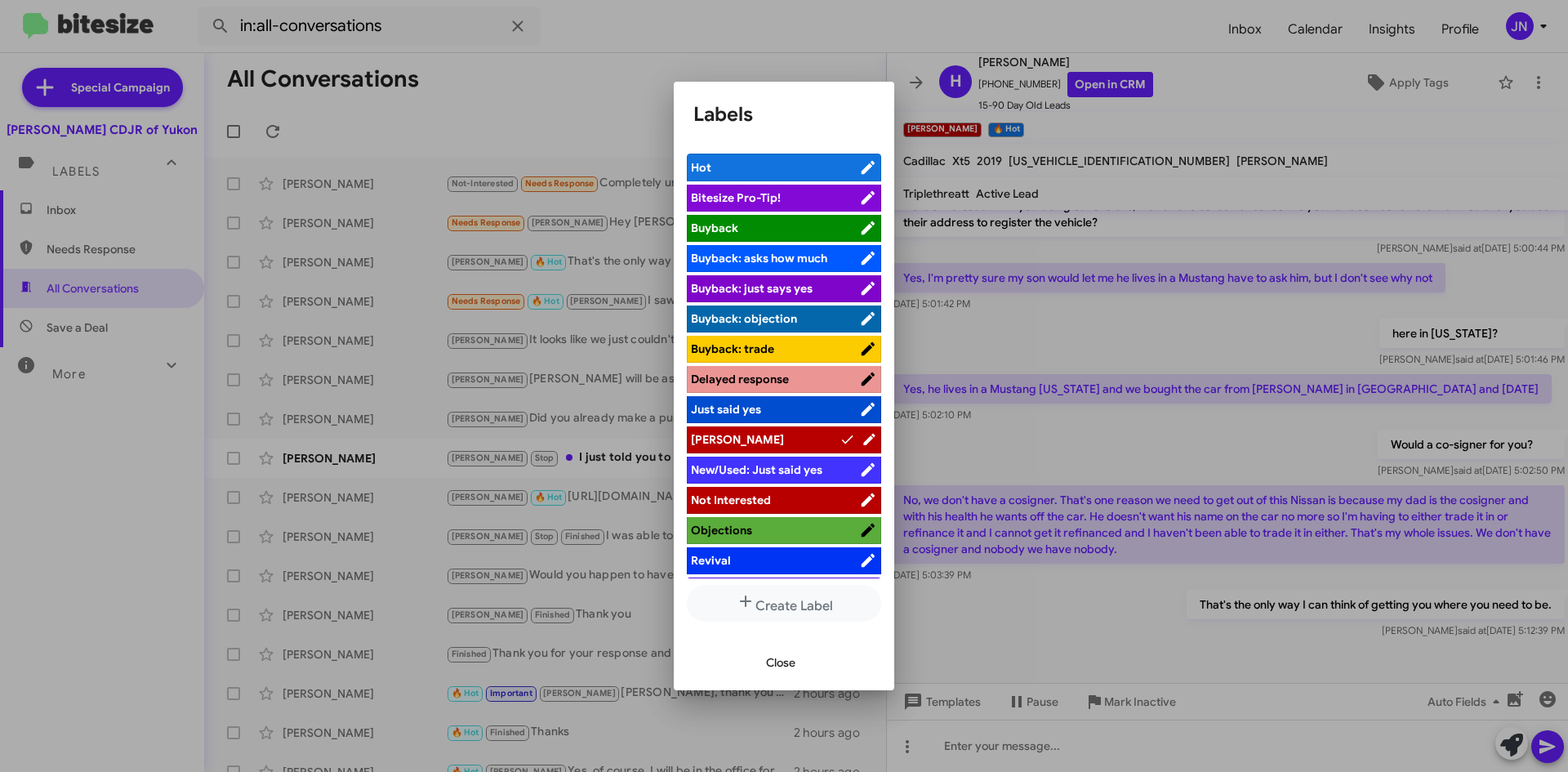
click at [727, 424] on ul "Hot Bitesize Pro-Tip! [PERSON_NAME]: asks how much [PERSON_NAME]: just says yes…" at bounding box center [784, 366] width 195 height 425
click at [738, 436] on span "[PERSON_NAME]" at bounding box center [764, 440] width 149 height 17
click at [738, 436] on span "[PERSON_NAME]" at bounding box center [774, 440] width 168 height 17
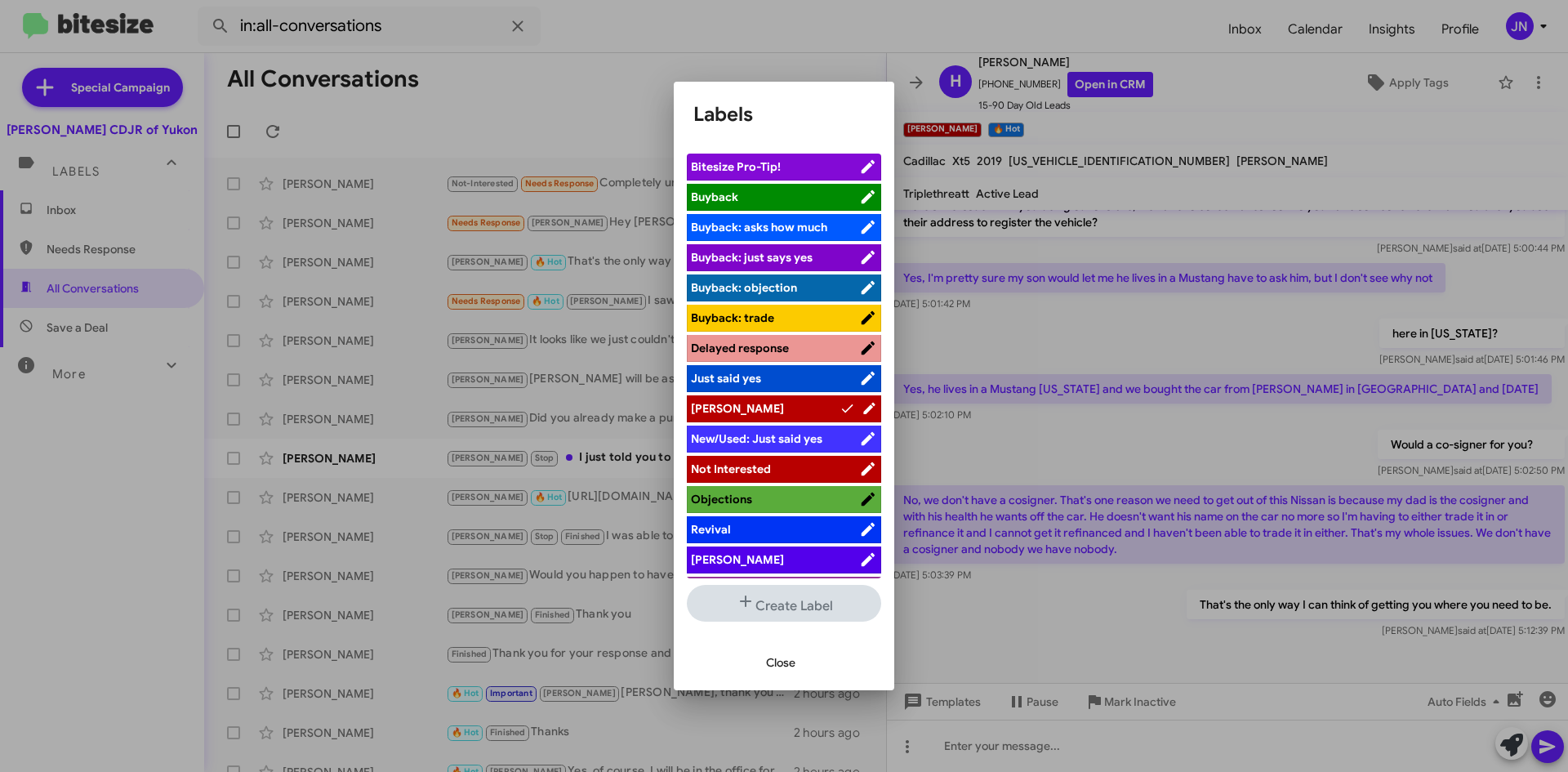
scroll to position [60, 0]
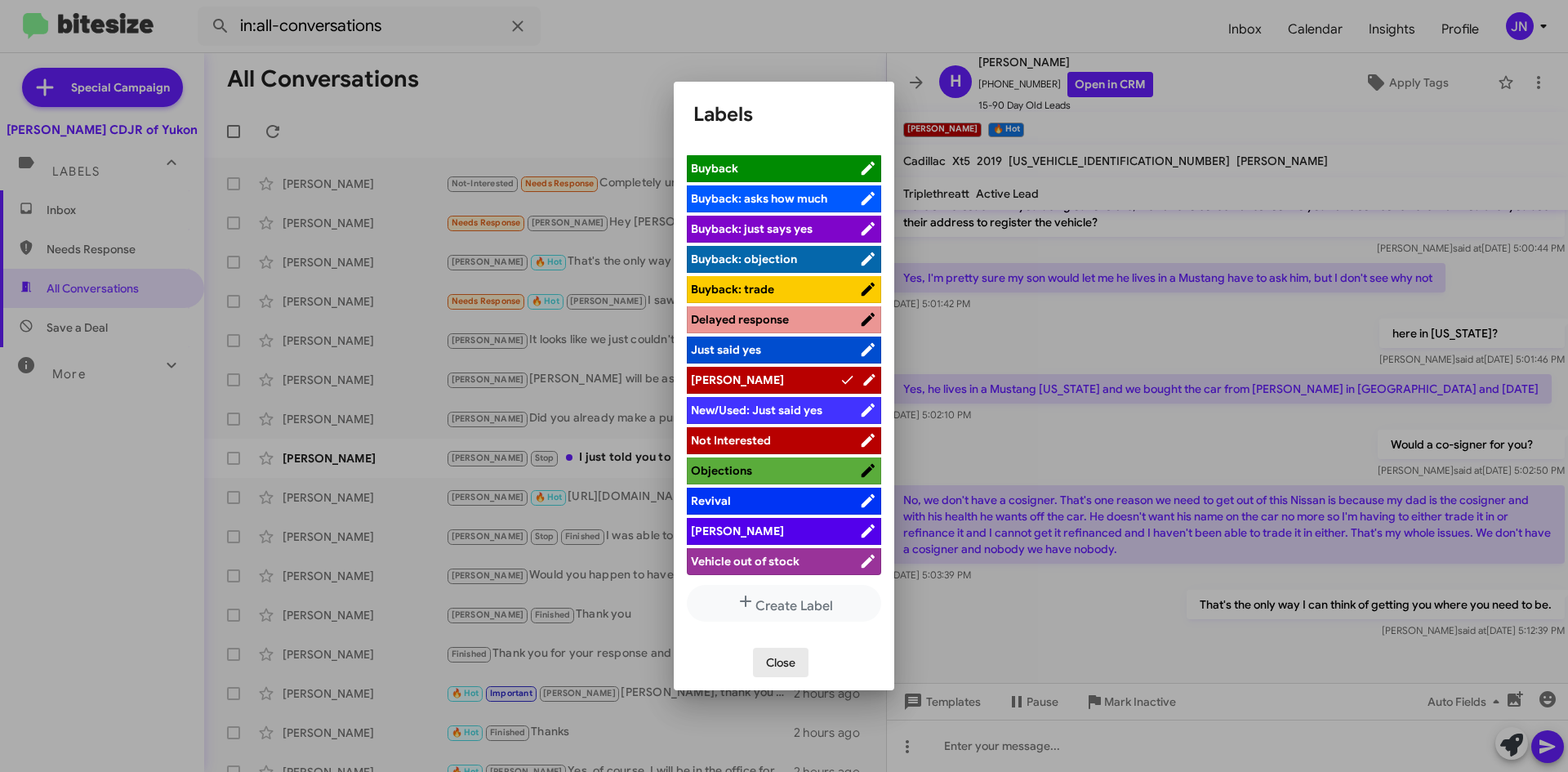
click at [784, 672] on span "Close" at bounding box center [781, 663] width 30 height 30
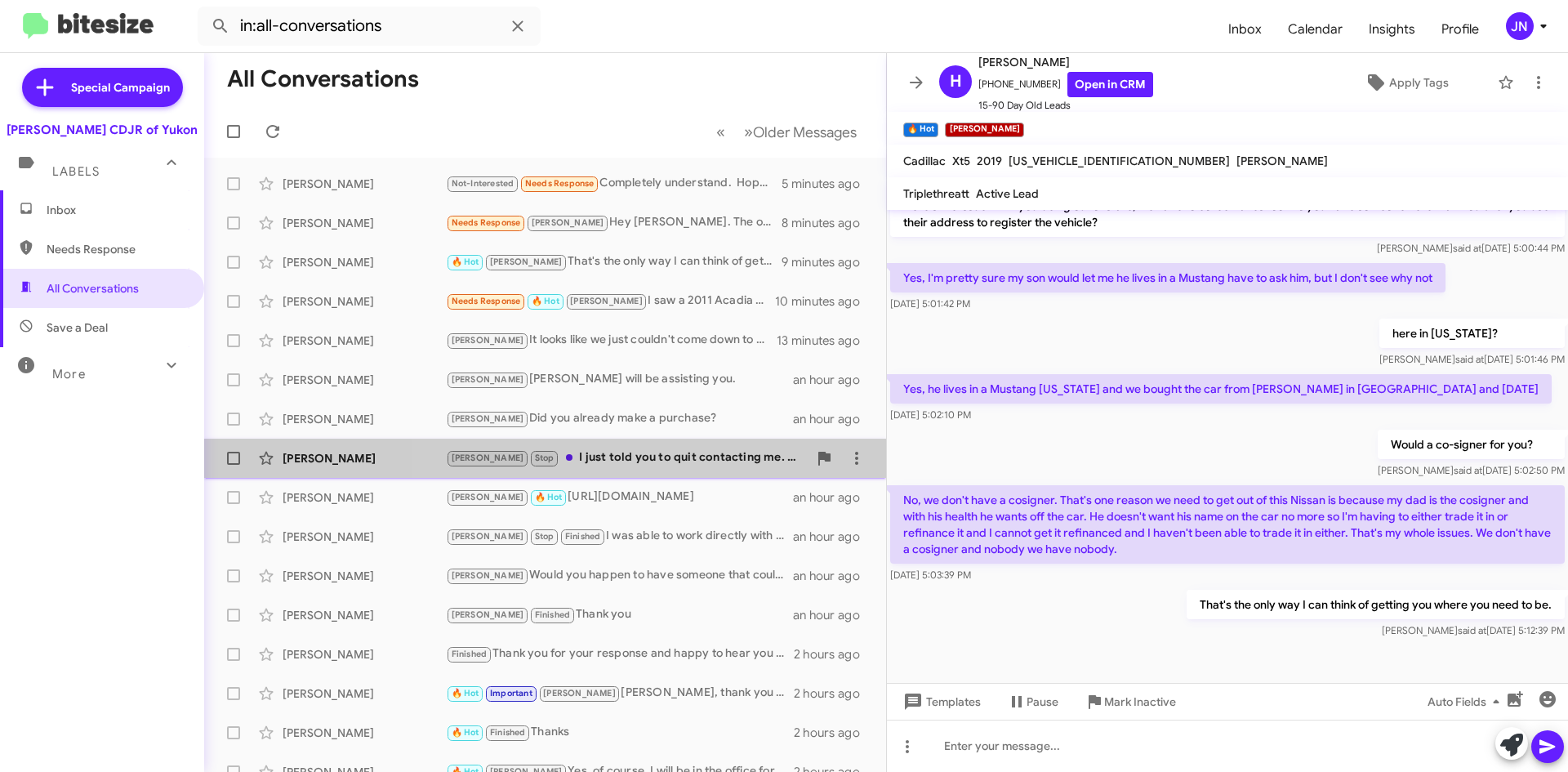
click at [661, 457] on div "[PERSON_NAME] Stop I just told you to quit contacting me. Please follow the tex…" at bounding box center [627, 458] width 362 height 18
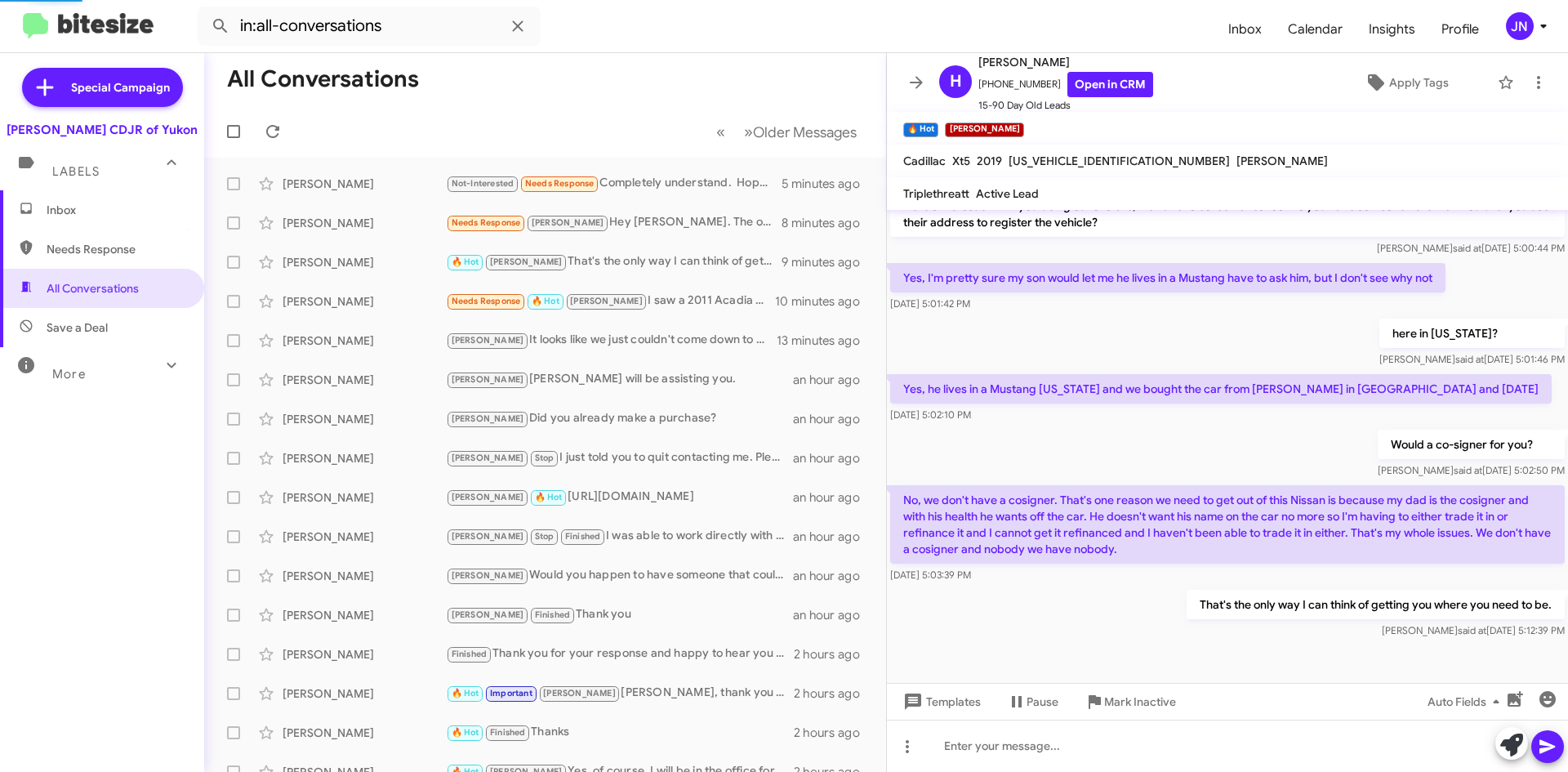
scroll to position [12, 0]
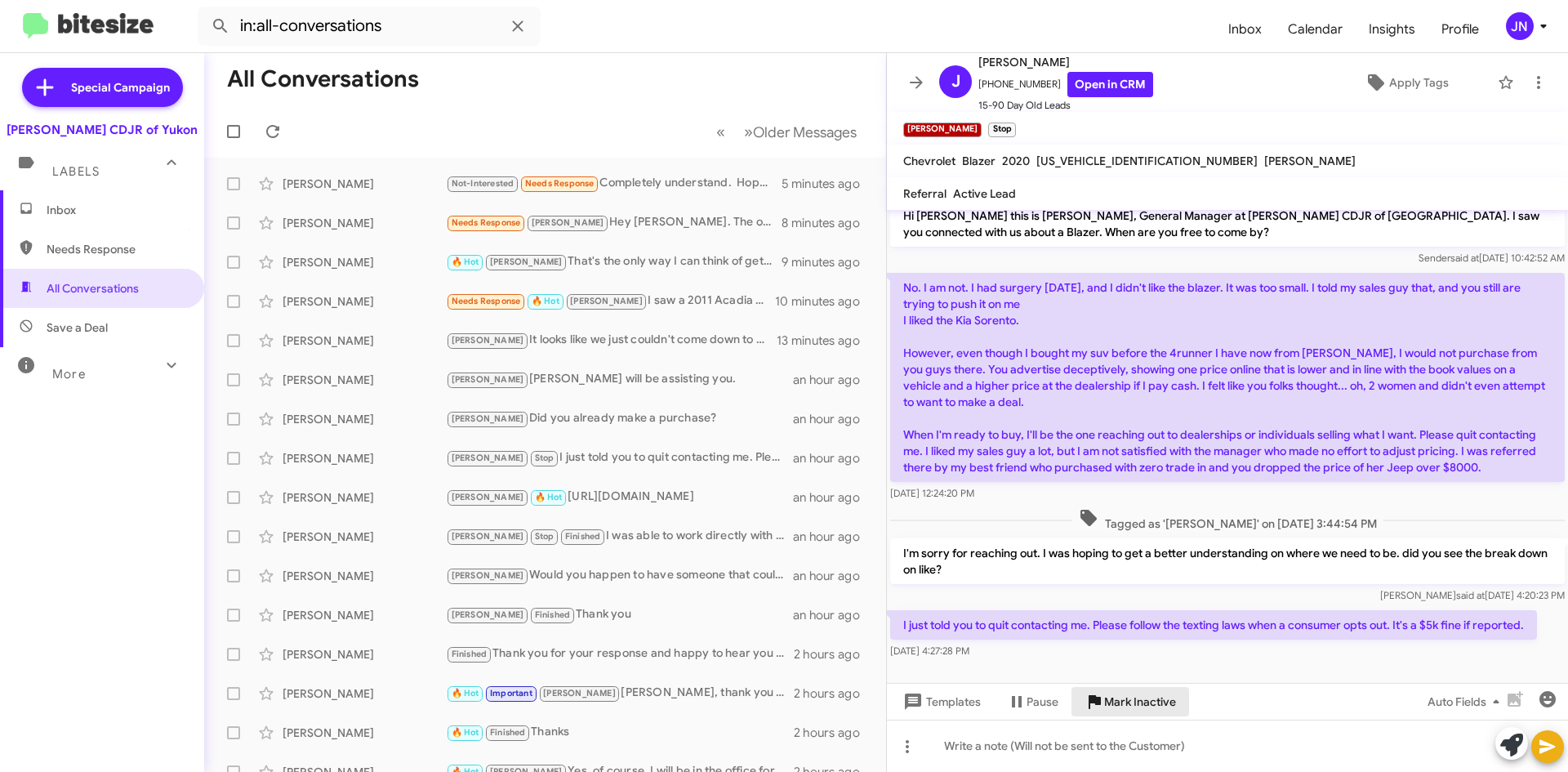
click at [1160, 705] on span "Mark Inactive" at bounding box center [1140, 702] width 72 height 30
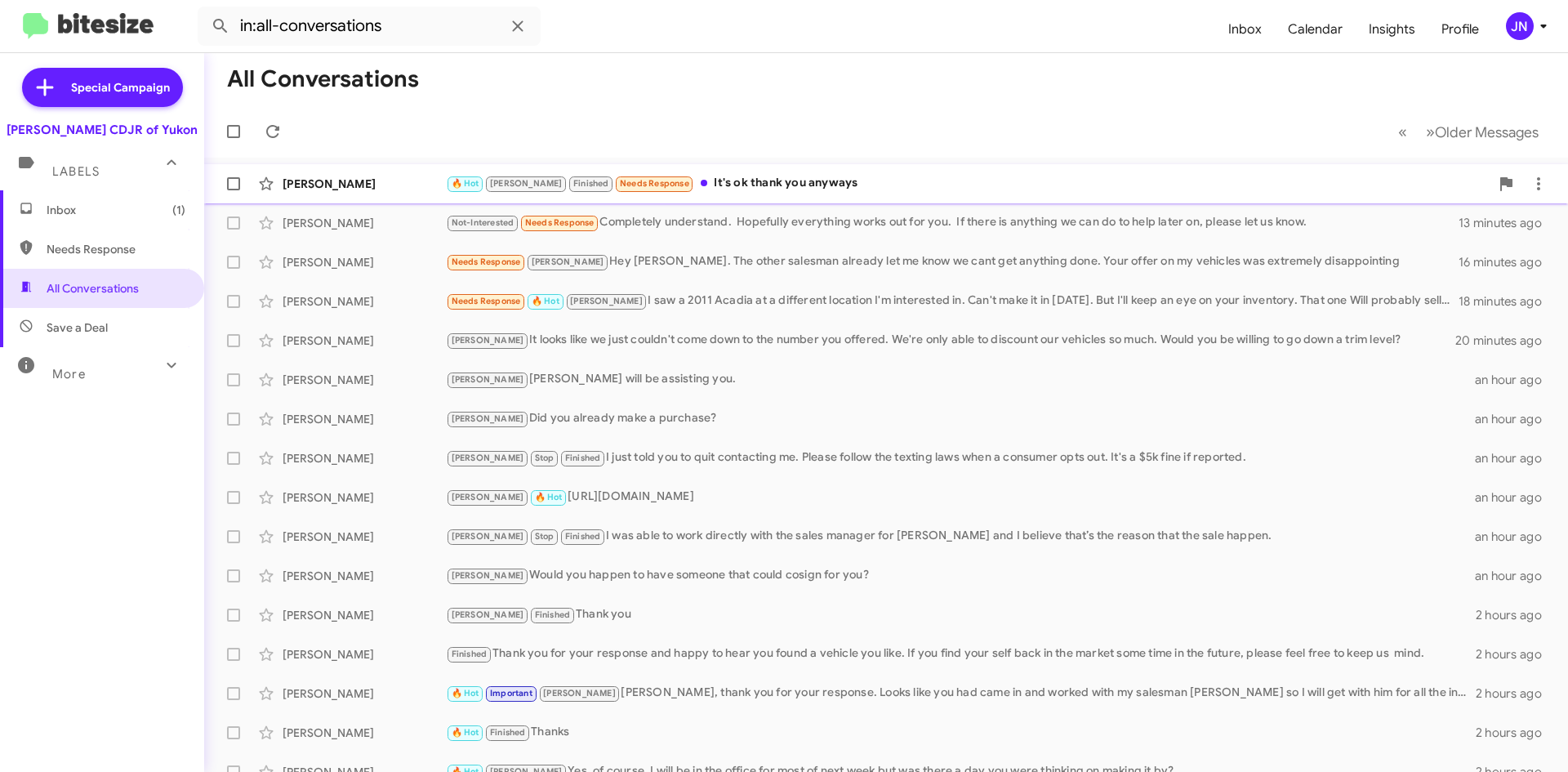
click at [744, 182] on div "🔥 Hot [PERSON_NAME] Finished Needs Response It's ok thank you anyways" at bounding box center [967, 183] width 1044 height 18
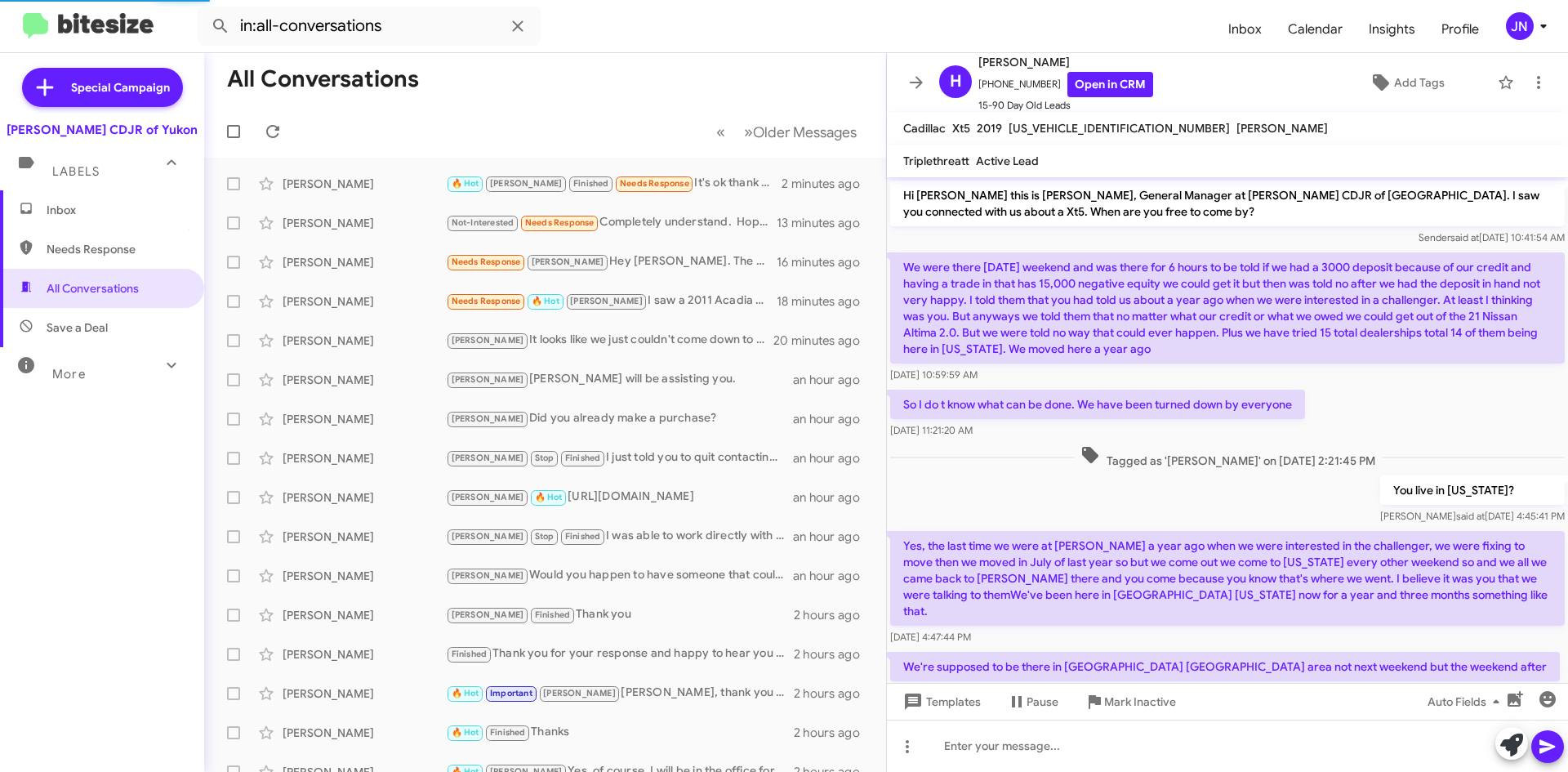
scroll to position [733, 0]
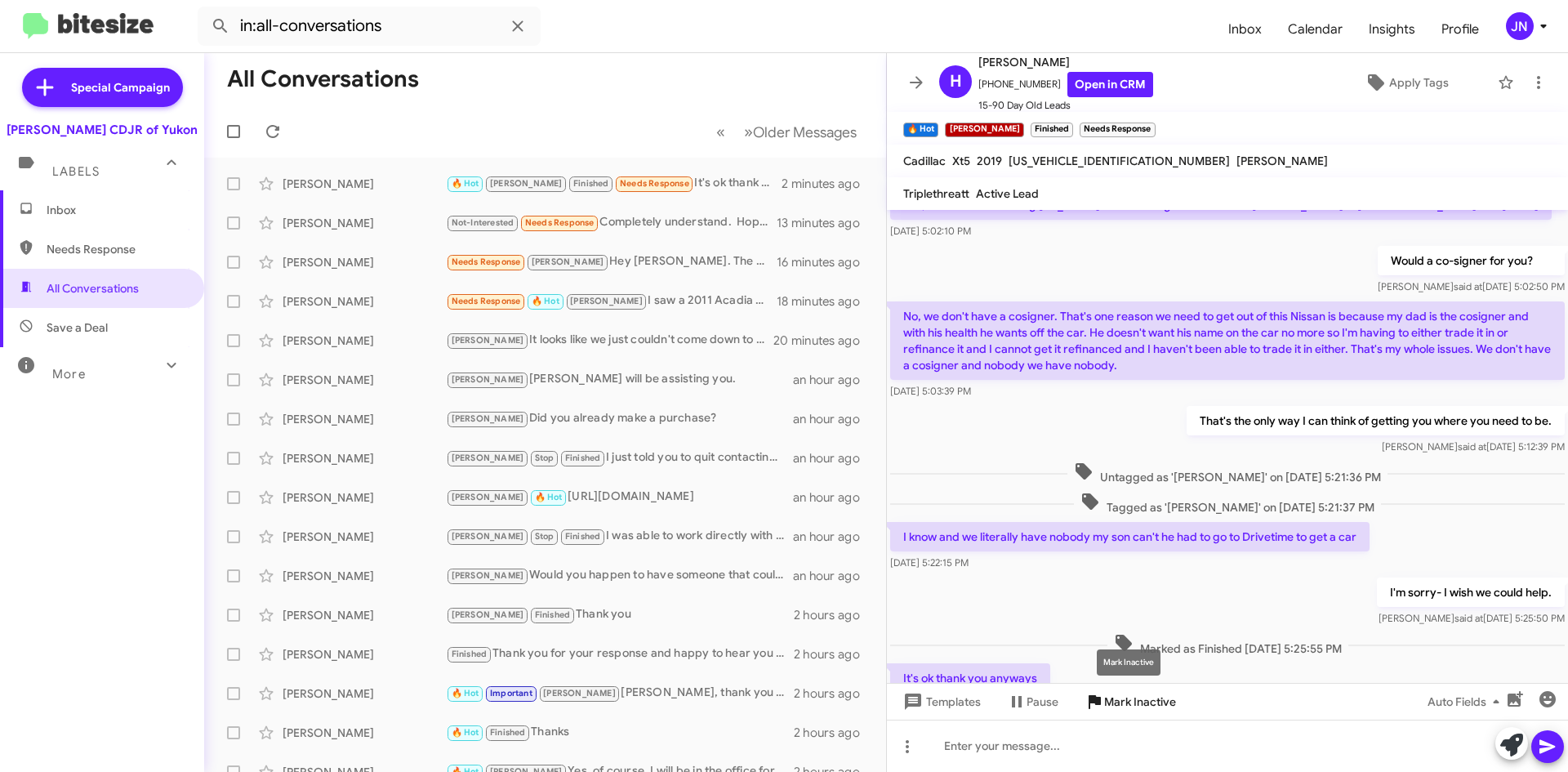
click at [1150, 701] on span "Mark Inactive" at bounding box center [1140, 702] width 72 height 30
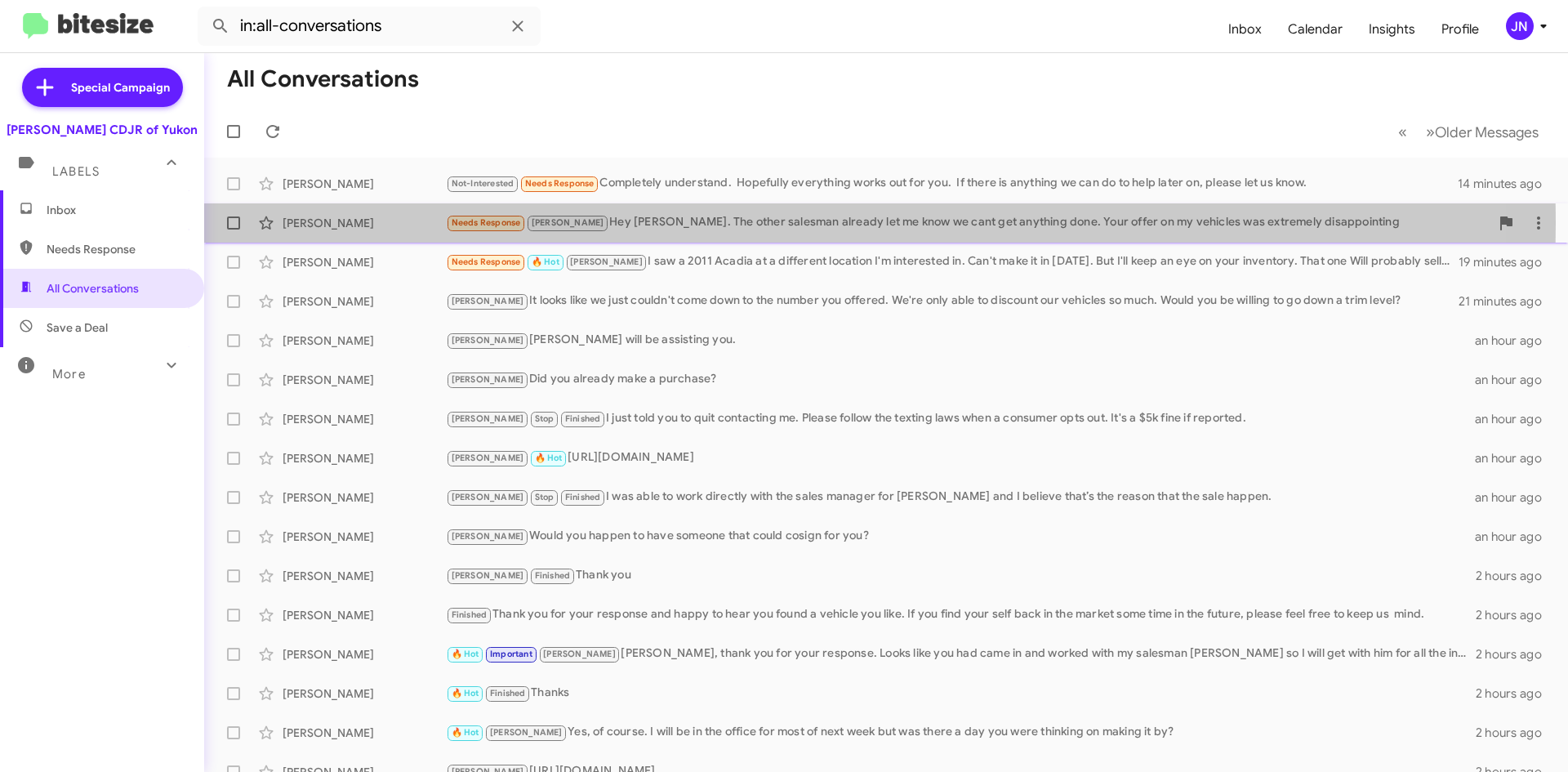
click at [493, 223] on span "Needs Response" at bounding box center [485, 223] width 69 height 11
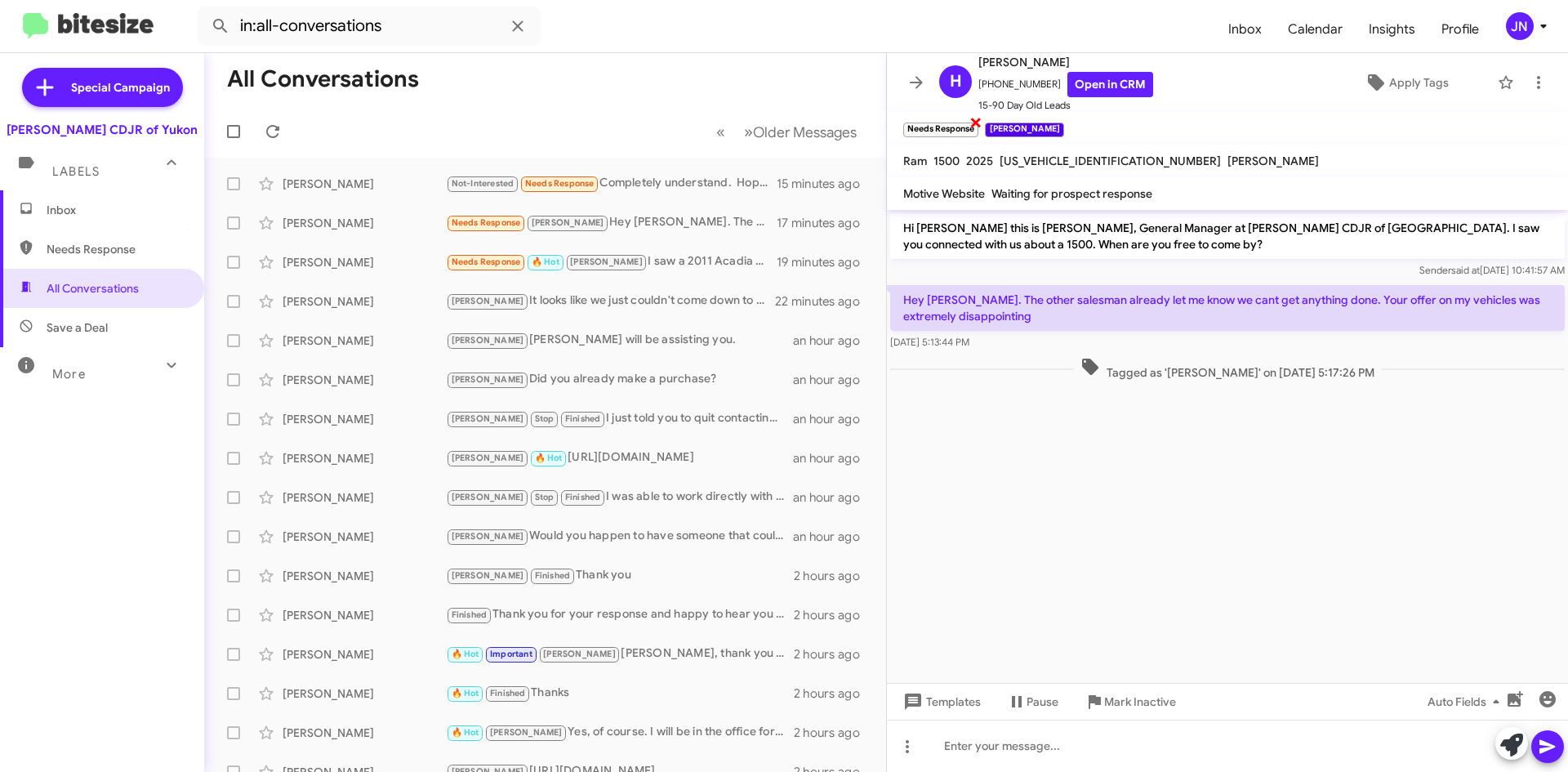
click at [976, 124] on span "×" at bounding box center [976, 121] width 13 height 19
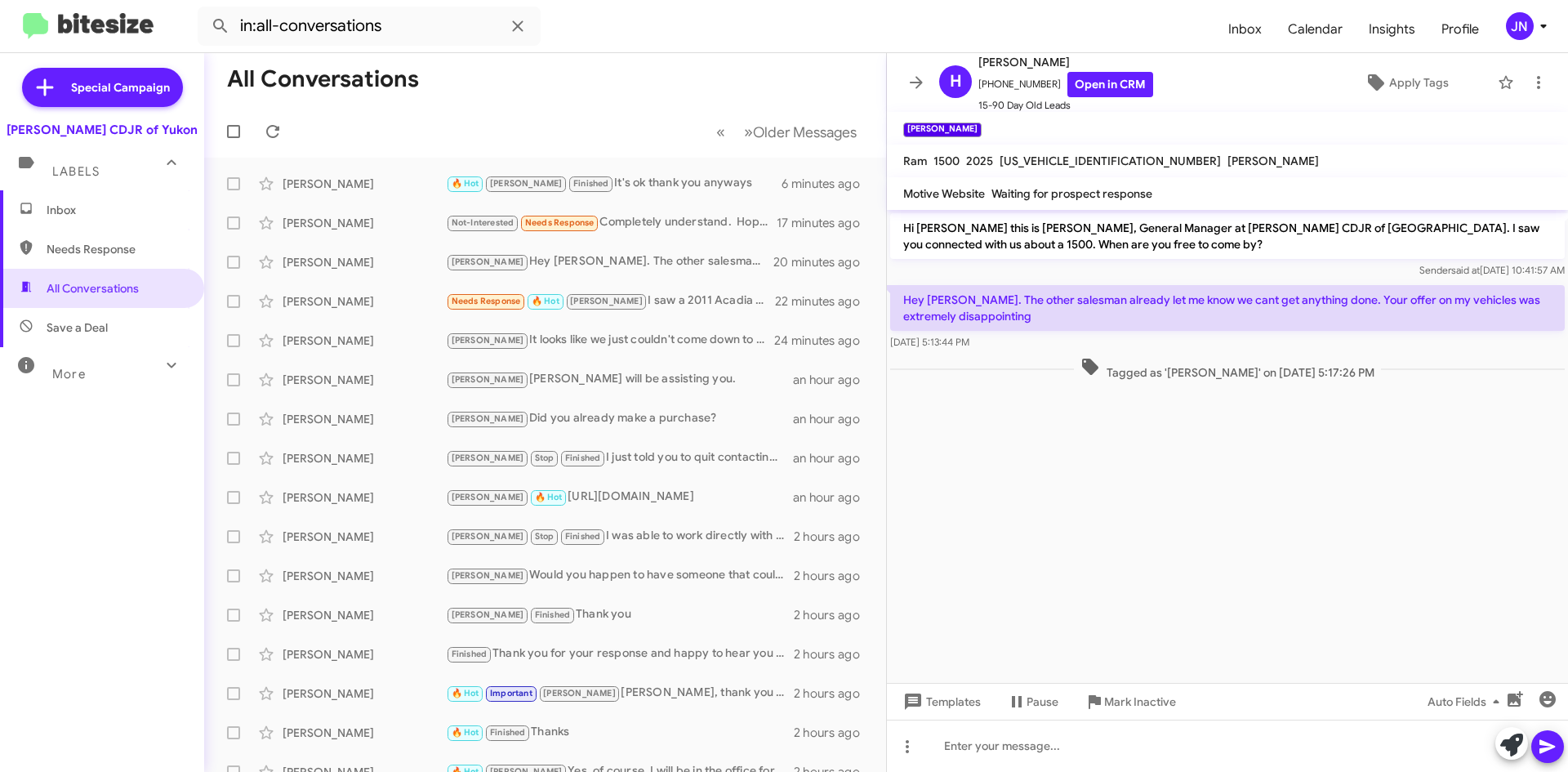
click at [87, 202] on span "Inbox" at bounding box center [115, 211] width 138 height 17
